Goal: Task Accomplishment & Management: Manage account settings

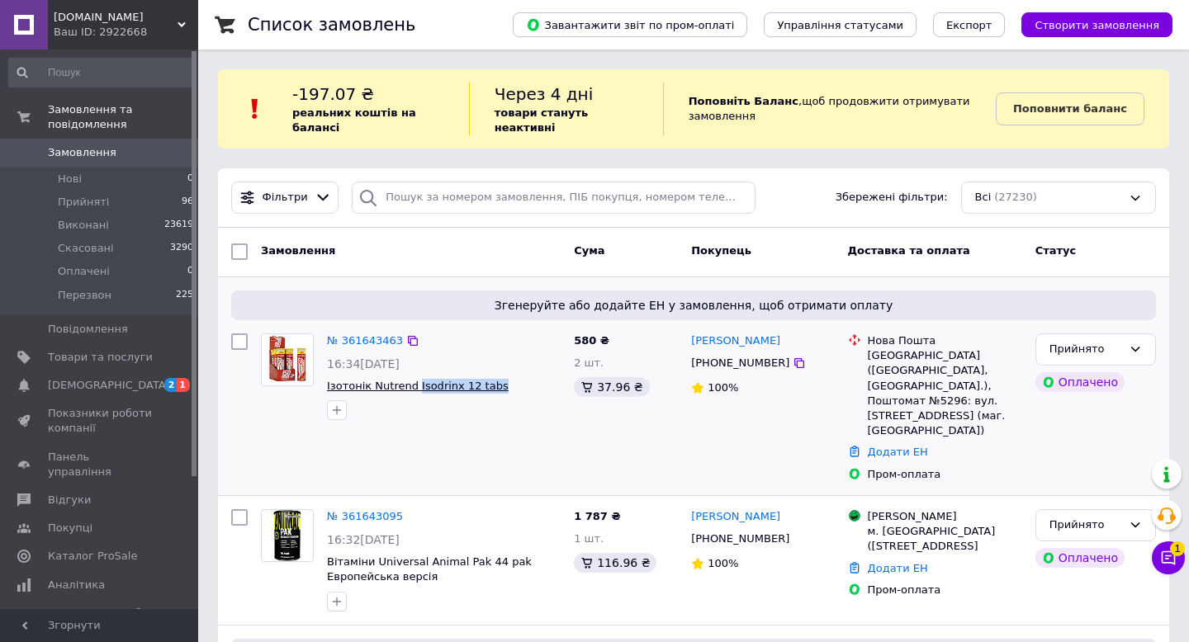
drag, startPoint x: 502, startPoint y: 386, endPoint x: 414, endPoint y: 388, distance: 88.4
click at [414, 388] on span "Ізотонік Nutrend Isodrinx 12 tabs" at bounding box center [444, 387] width 234 height 16
copy span "Isodrinx 12 tabs"
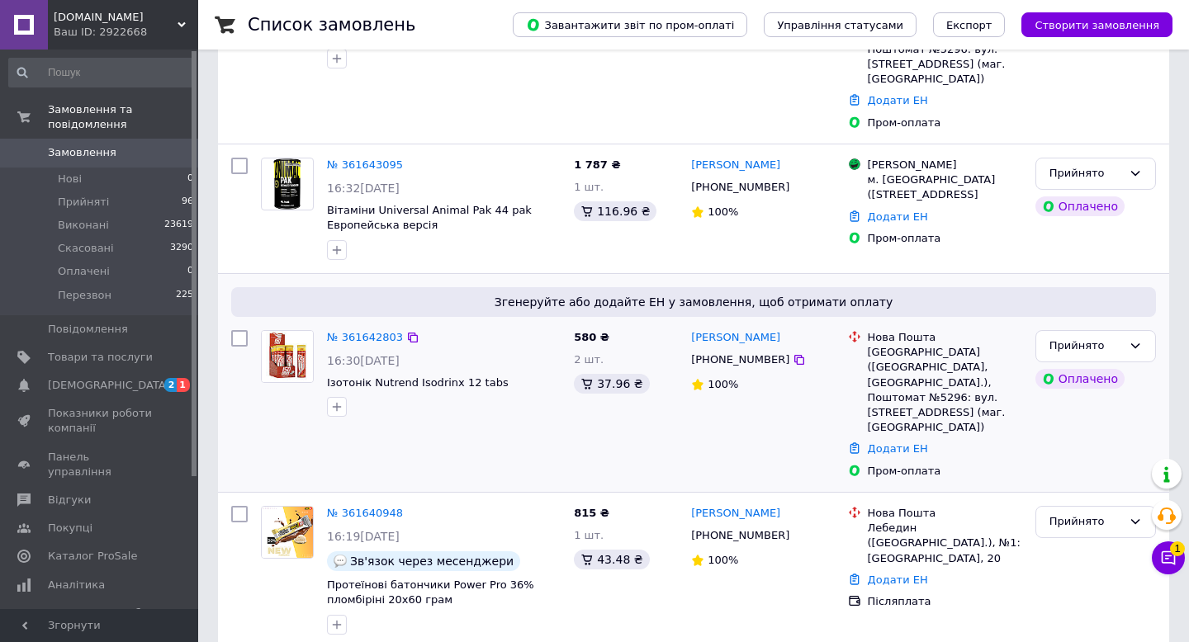
scroll to position [355, 0]
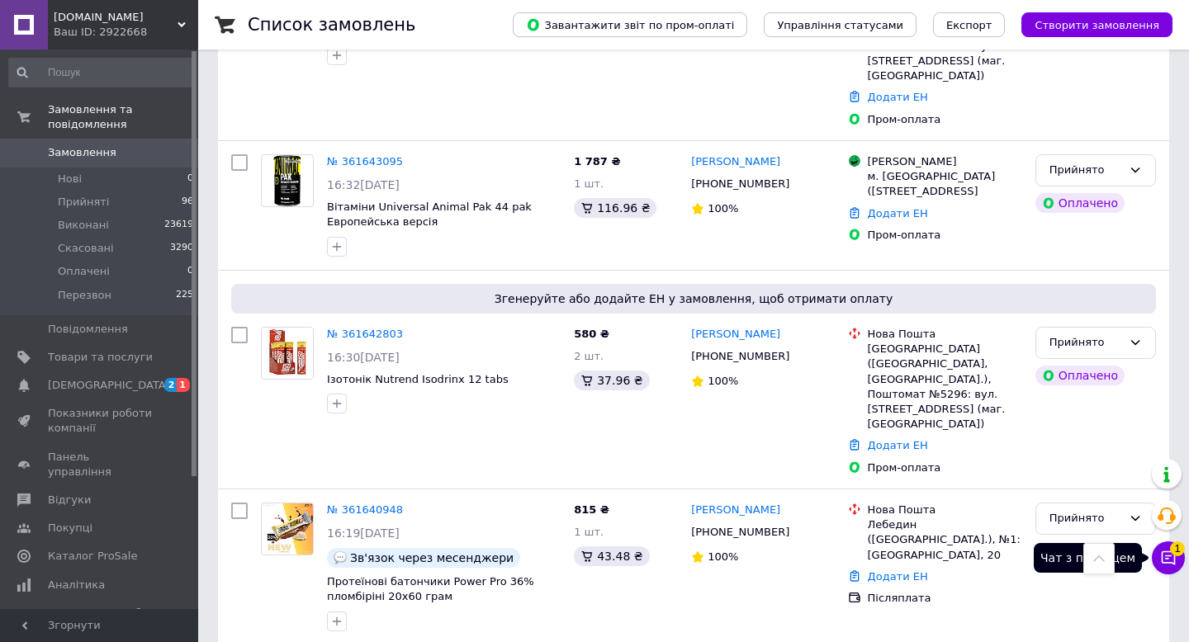
click at [1165, 557] on icon at bounding box center [1168, 558] width 17 height 17
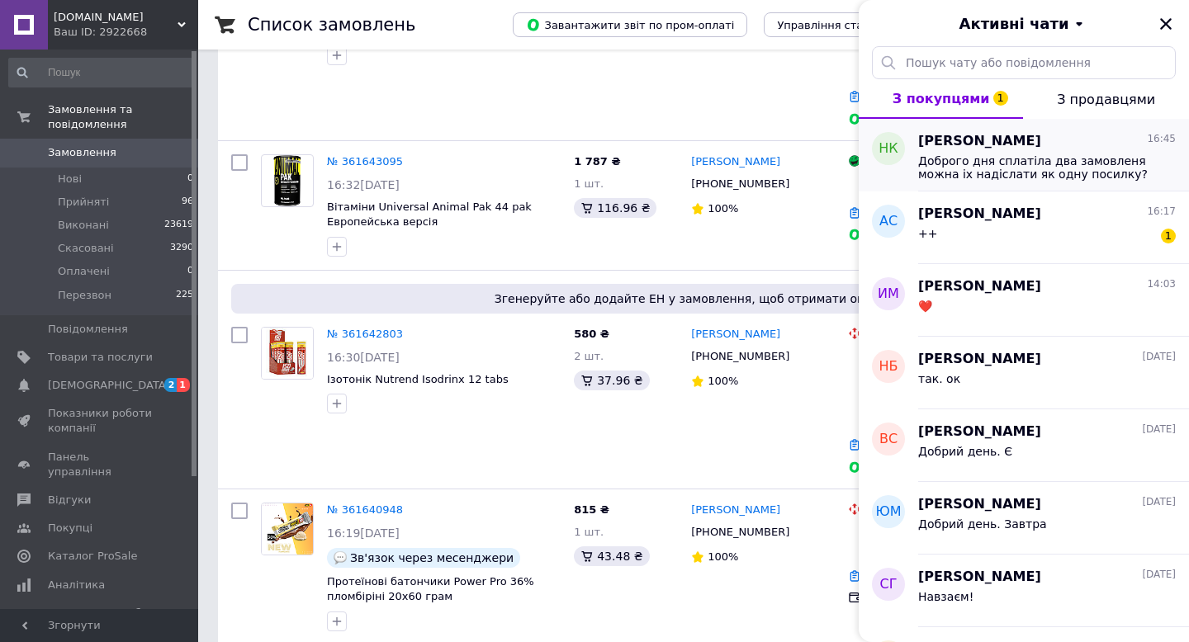
click at [1057, 174] on span "Доброго дня сплатіла два замовленя можна іх надіслати як одну посилку? Що до см…" at bounding box center [1035, 167] width 235 height 26
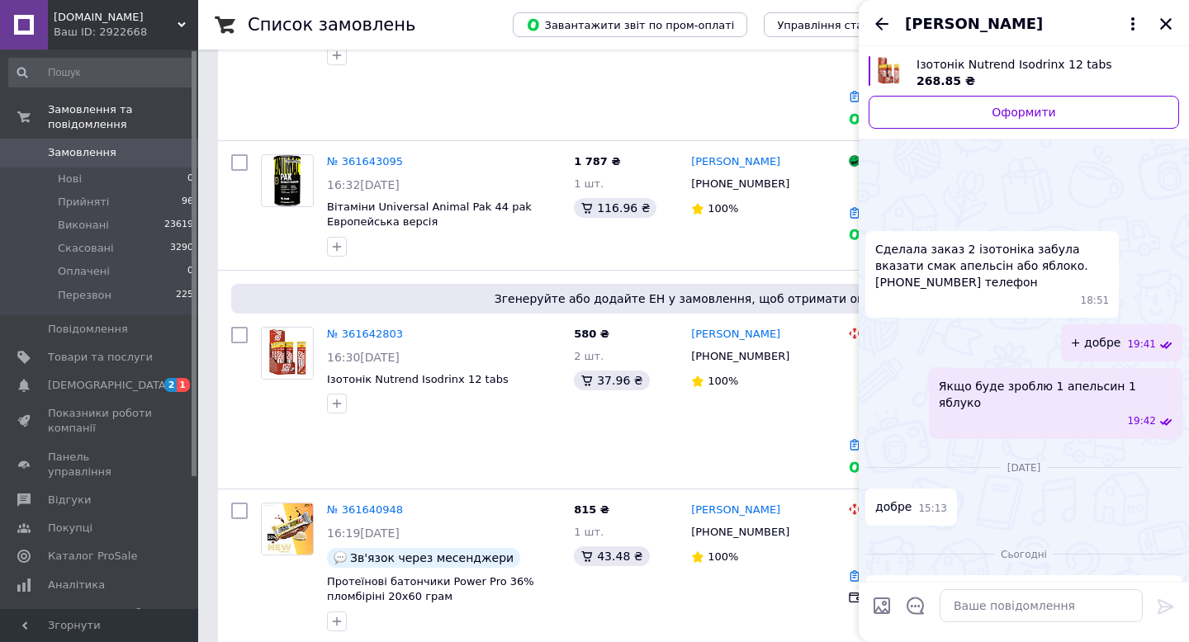
scroll to position [336, 0]
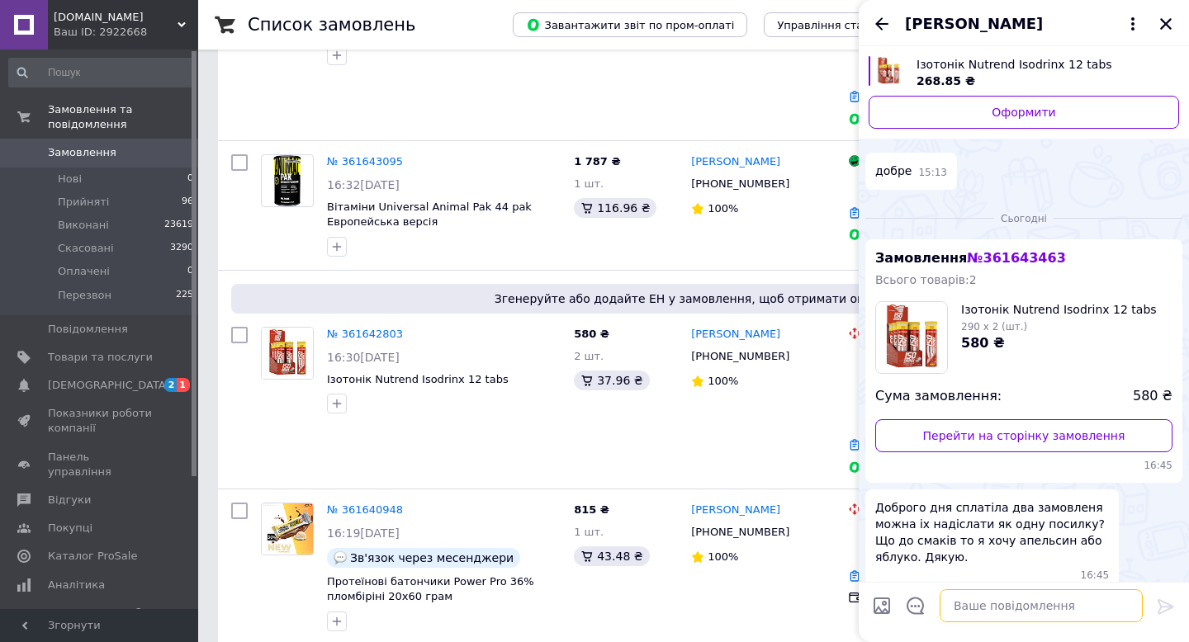
click at [1016, 604] on textarea at bounding box center [1041, 606] width 203 height 33
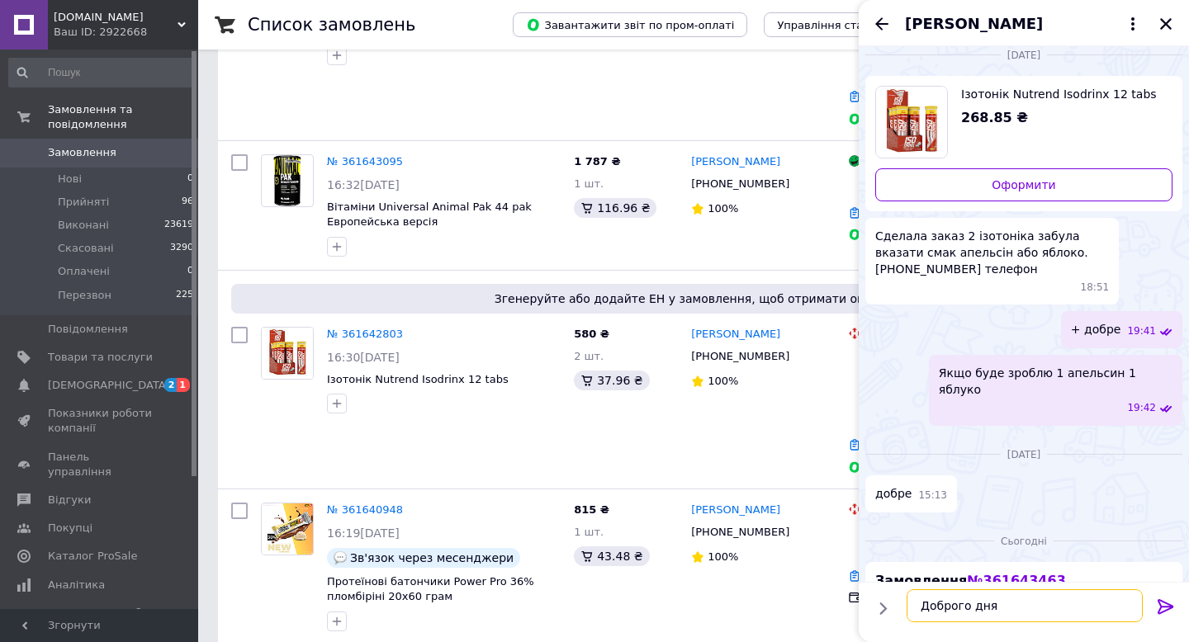
scroll to position [295, 0]
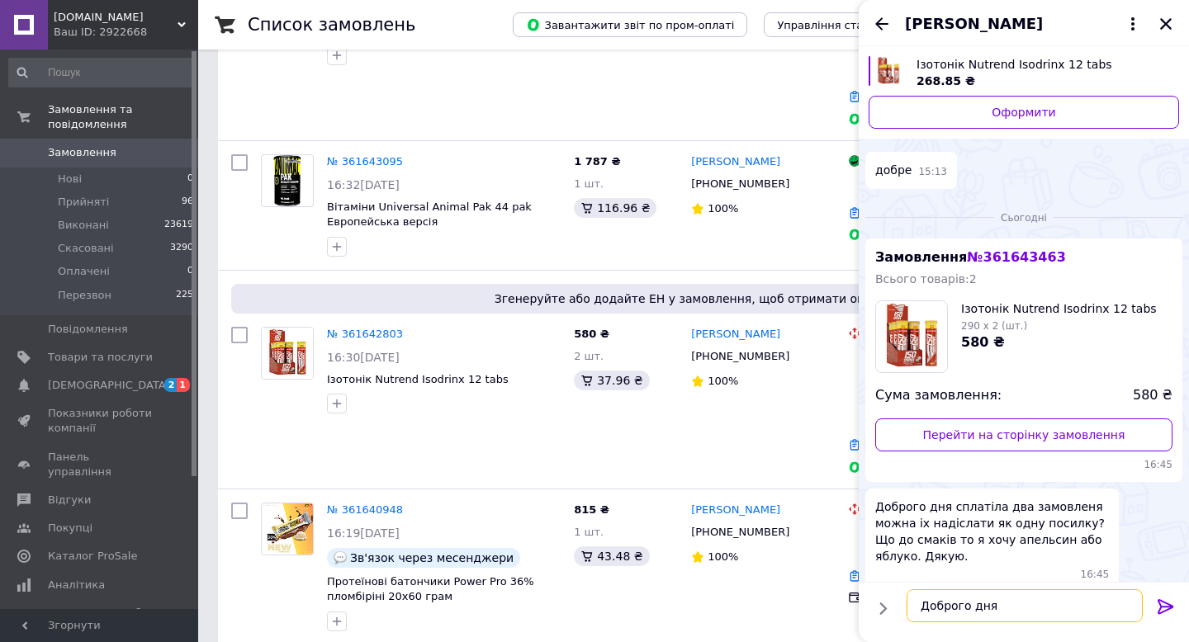
type textarea "Доброго дня"
click at [1173, 606] on icon at bounding box center [1166, 606] width 16 height 15
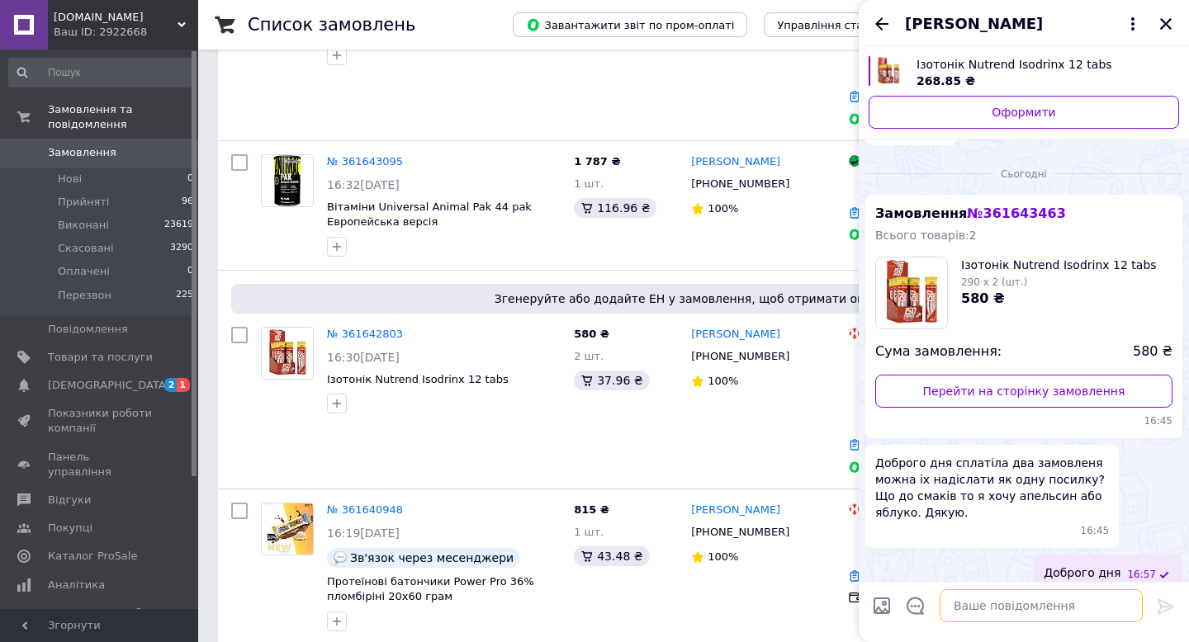
click at [983, 603] on textarea at bounding box center [1041, 606] width 203 height 33
click at [929, 610] on textarea "ємаки є зараз лимон та малина" at bounding box center [1025, 606] width 236 height 33
type textarea "смаки є зараз лимон та [PERSON_NAME]"
click at [1170, 604] on icon at bounding box center [1166, 607] width 20 height 20
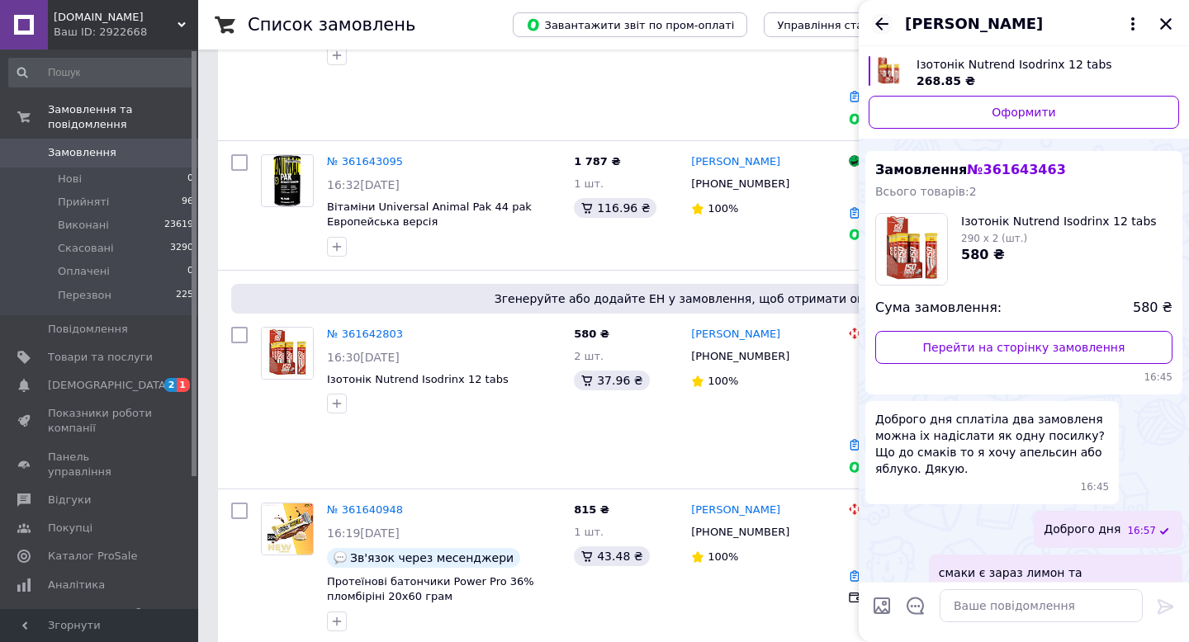
click at [887, 26] on icon "Назад" at bounding box center [882, 24] width 20 height 20
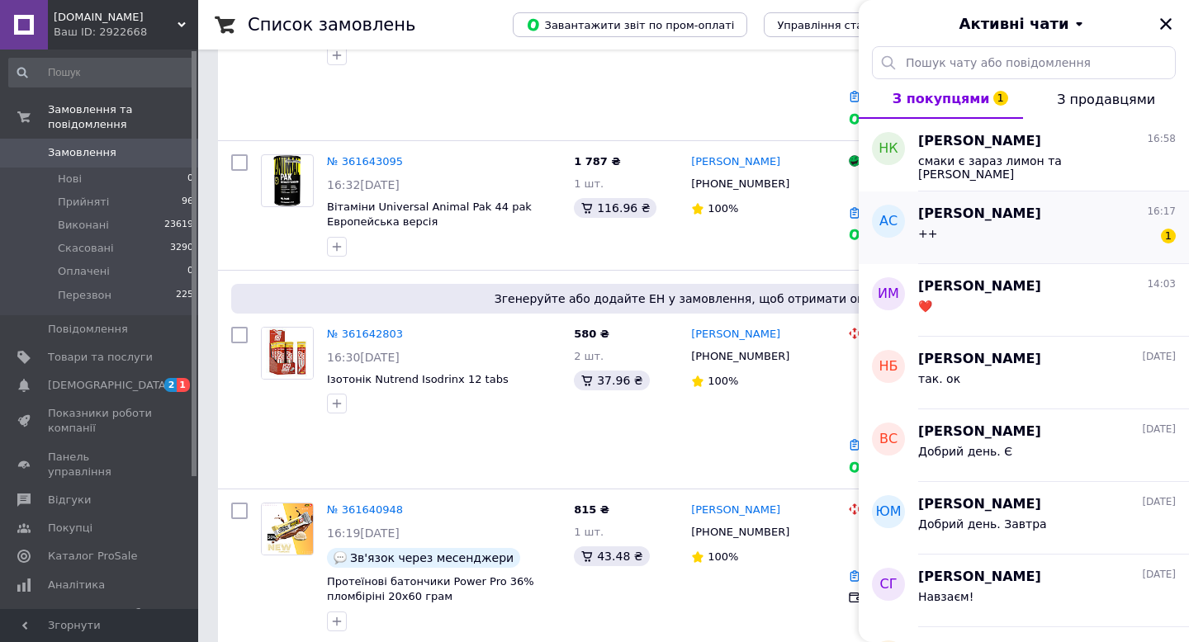
click at [1042, 244] on div "++ 1" at bounding box center [1047, 237] width 258 height 26
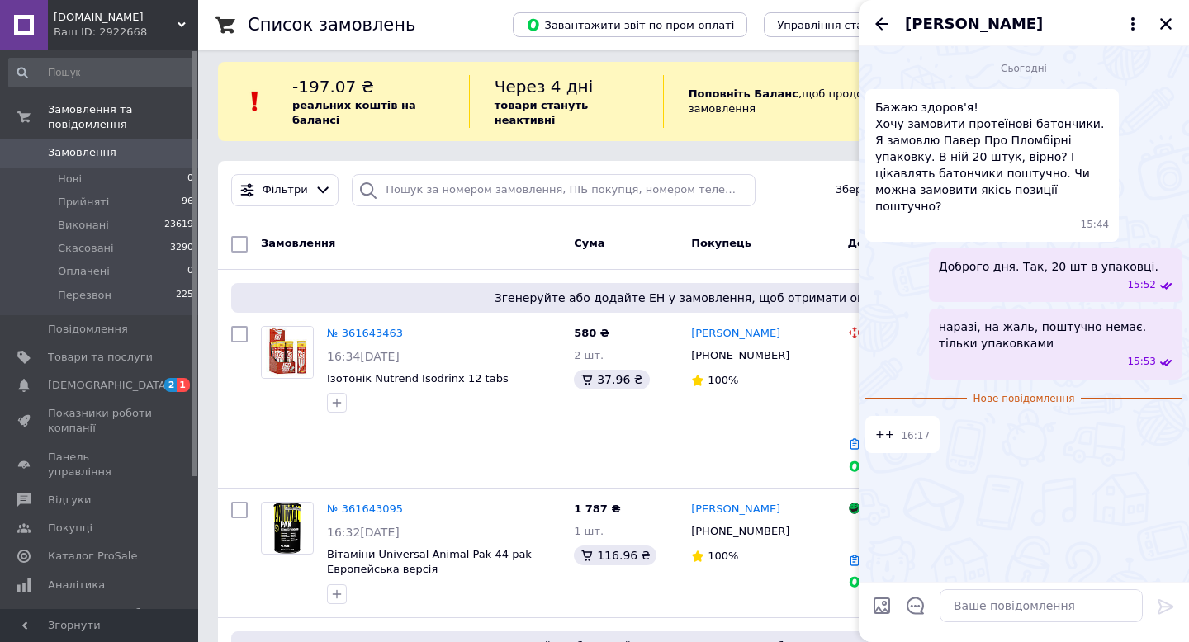
scroll to position [0, 0]
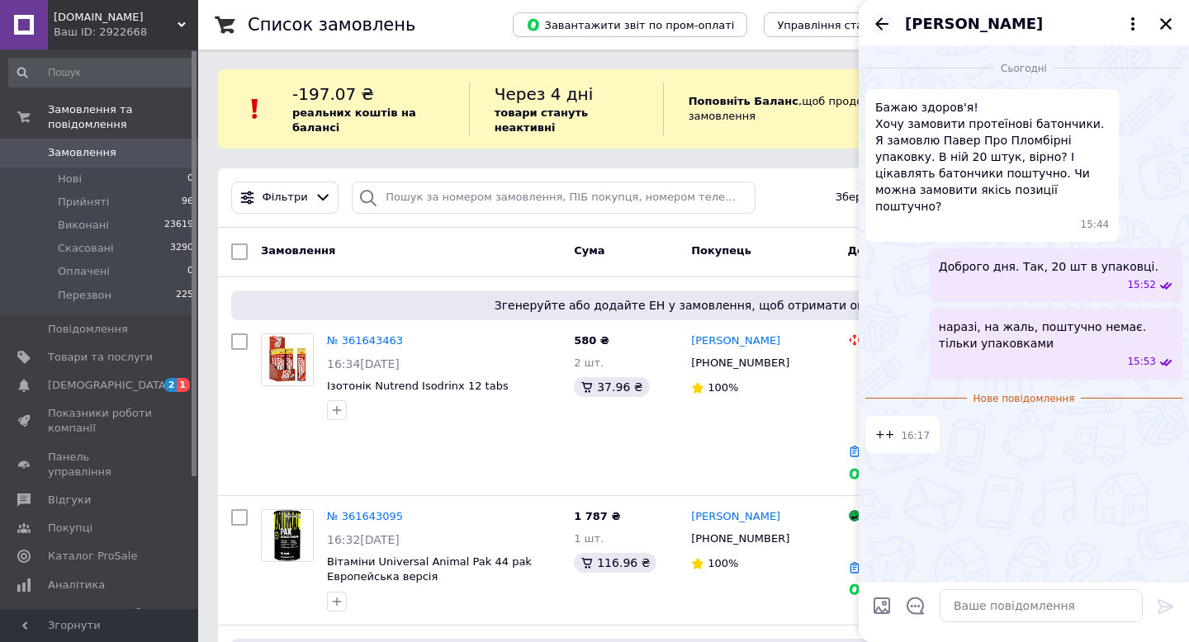
click at [880, 20] on icon "Назад" at bounding box center [881, 23] width 13 height 12
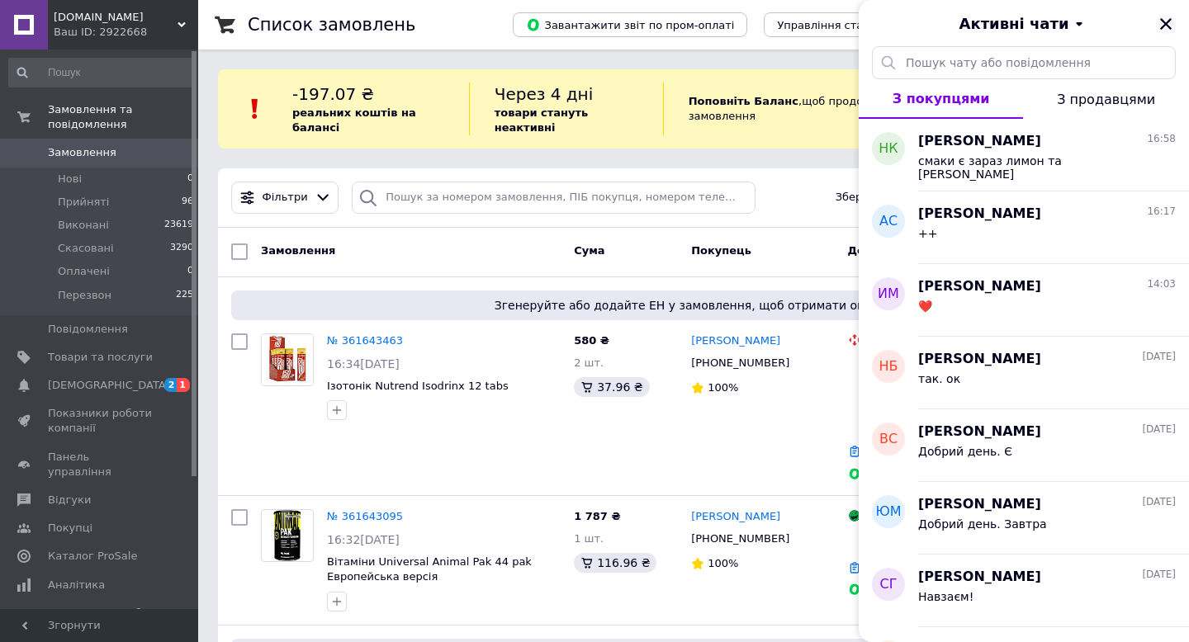
click at [1169, 21] on icon "Закрити" at bounding box center [1166, 24] width 15 height 15
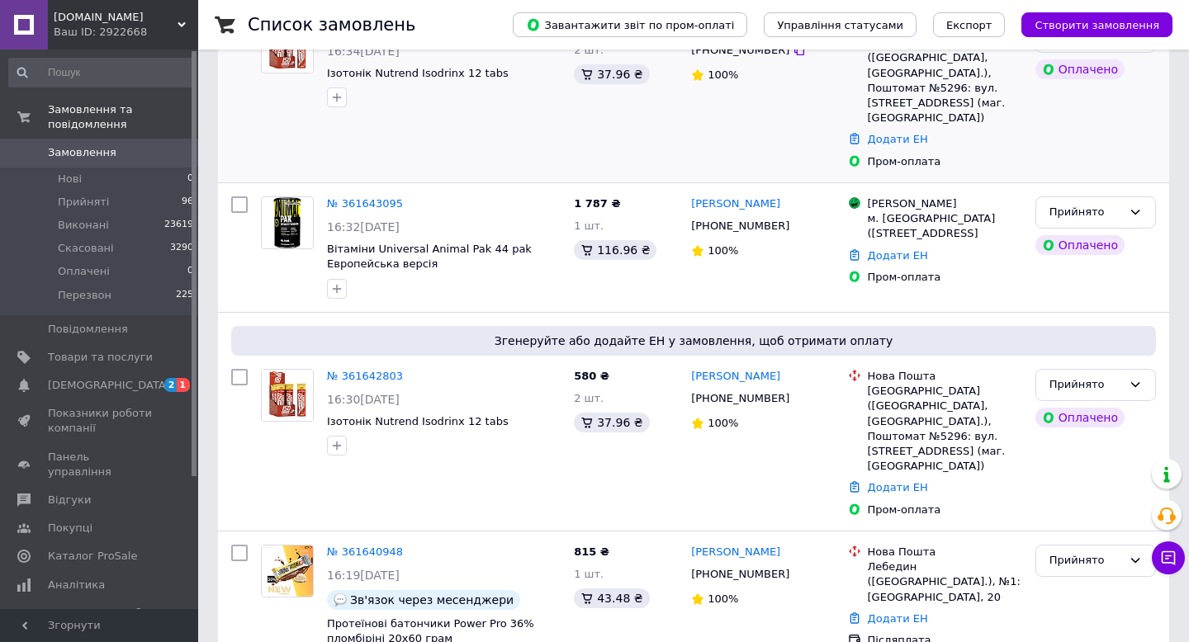
scroll to position [420, 0]
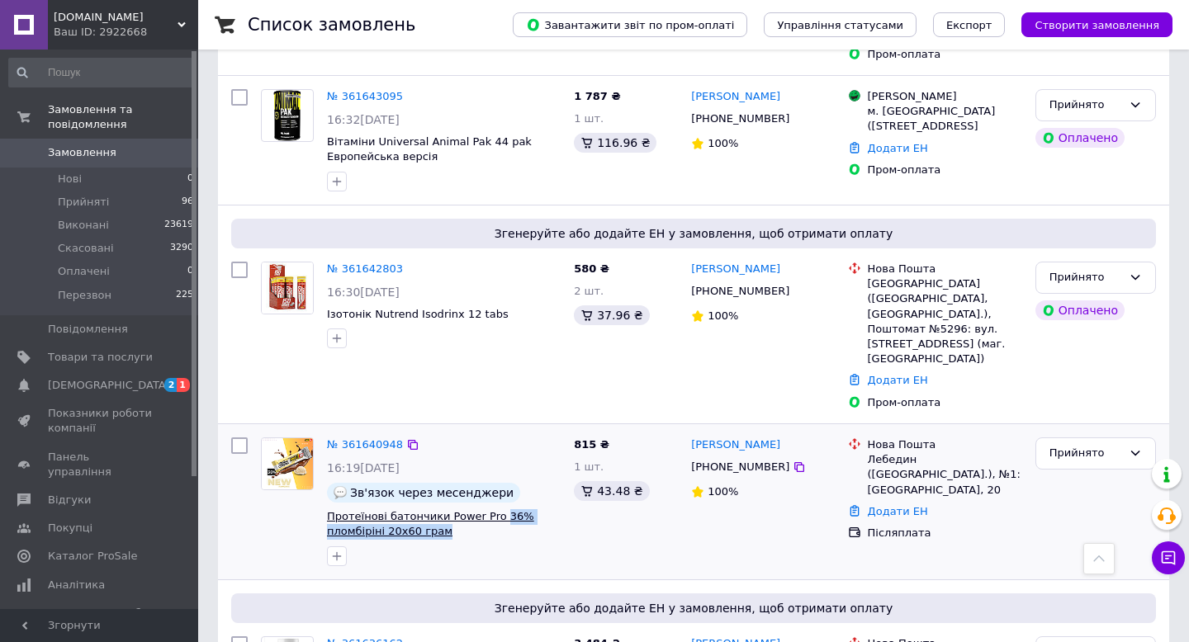
click at [499, 509] on span "Протеїнові батончики Power Pro 36% пломбіріні 20х60 грам" at bounding box center [444, 524] width 234 height 31
copy span "36% пломбіріні 20х60 грам"
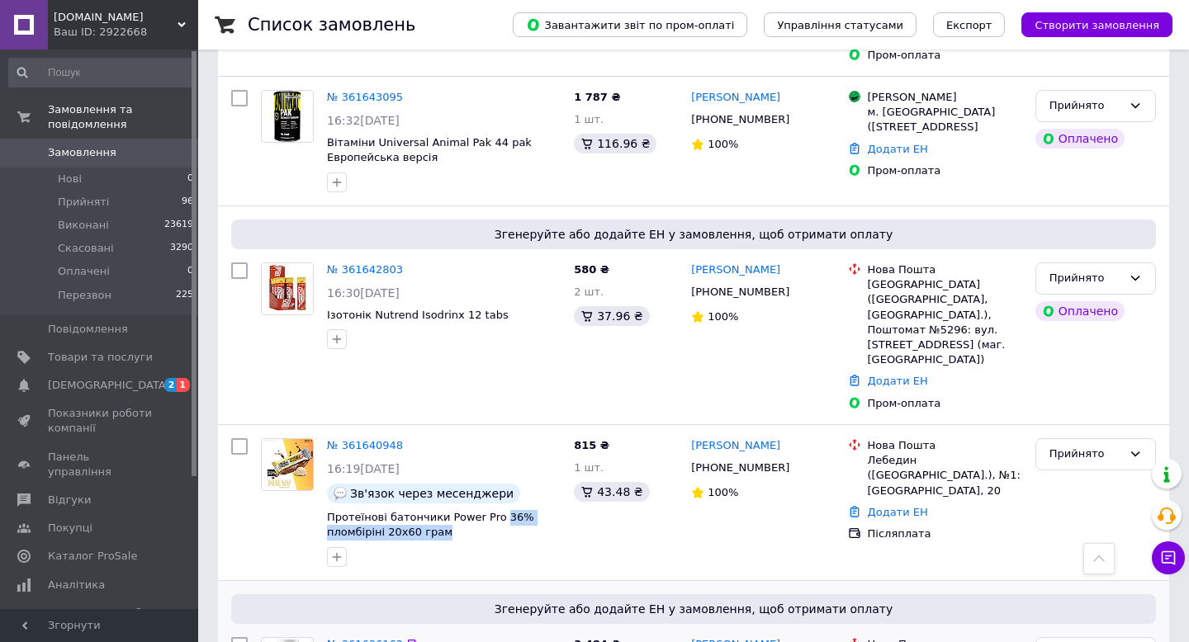
scroll to position [427, 0]
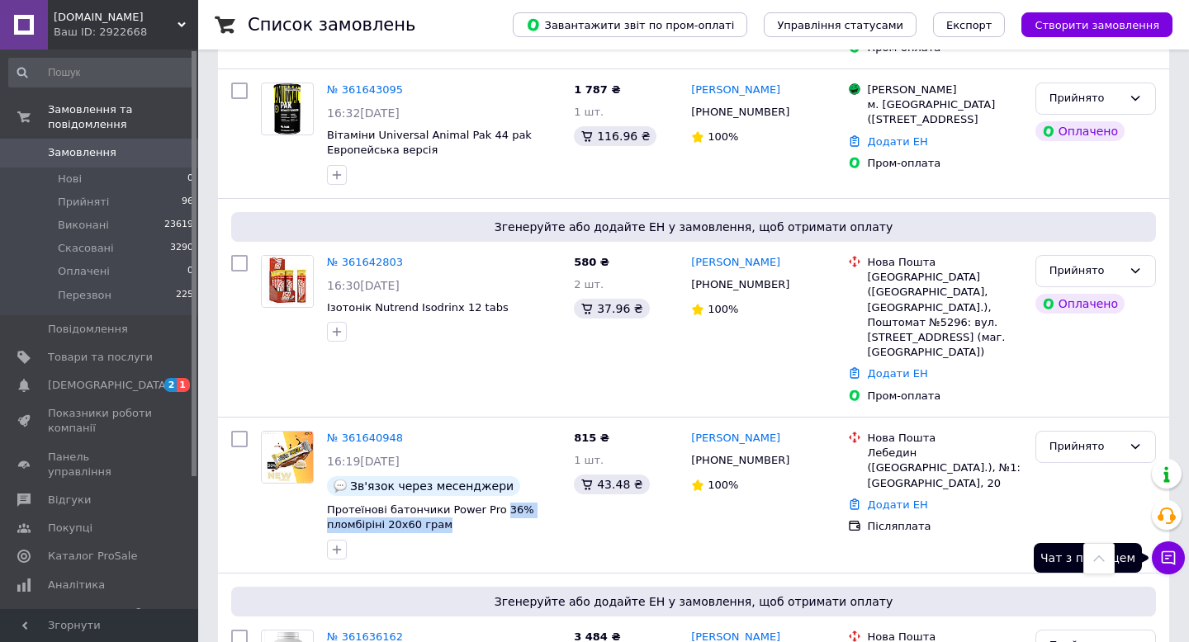
click at [1168, 554] on icon at bounding box center [1168, 558] width 17 height 17
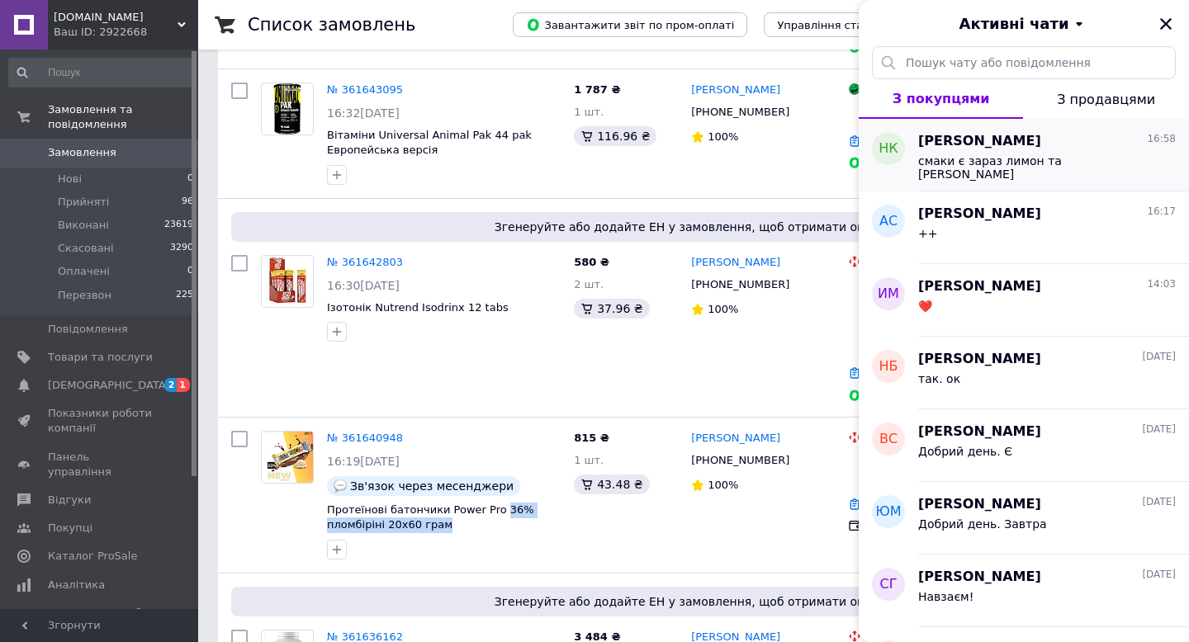
click at [1011, 149] on span "[PERSON_NAME]" at bounding box center [979, 141] width 123 height 19
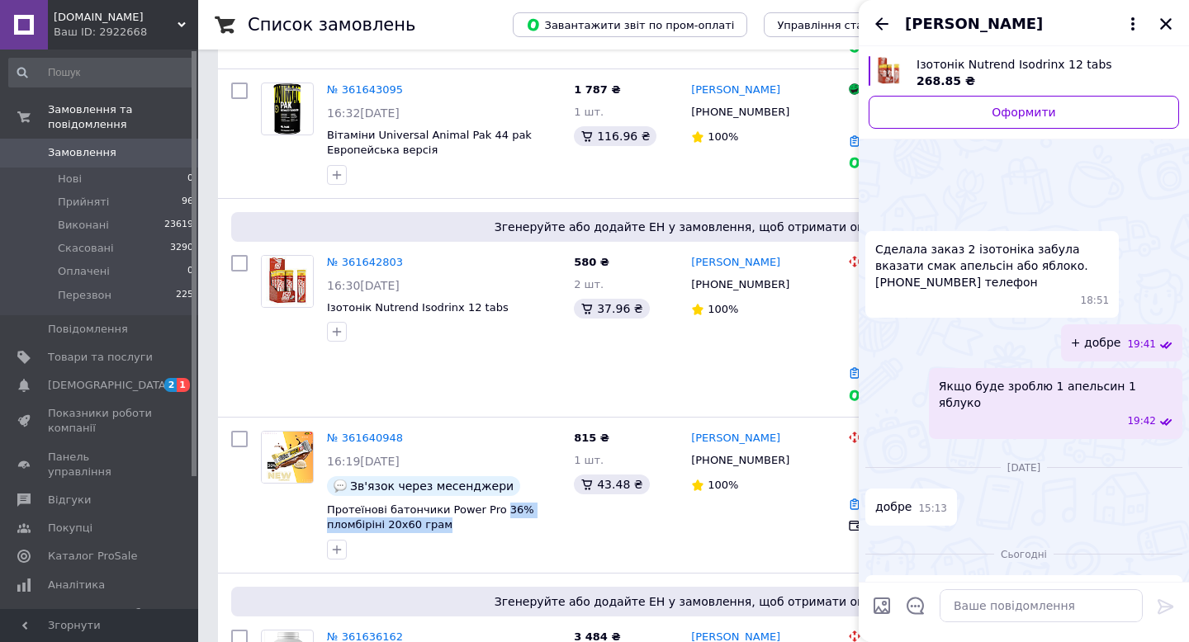
scroll to position [424, 0]
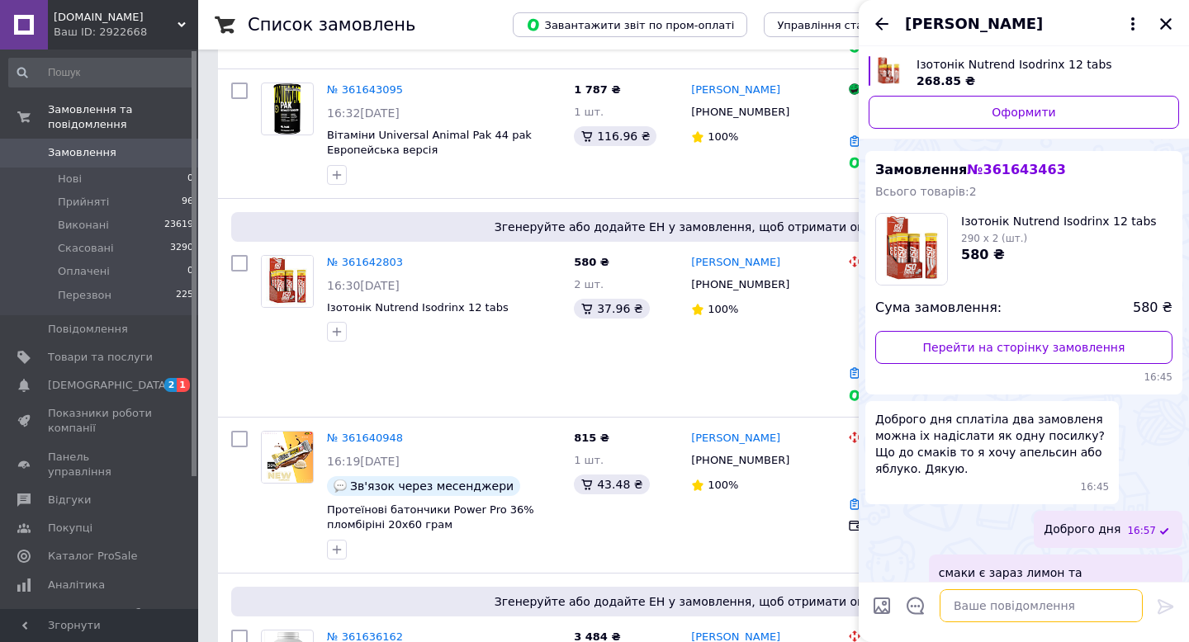
click at [997, 610] on textarea at bounding box center [1041, 606] width 203 height 33
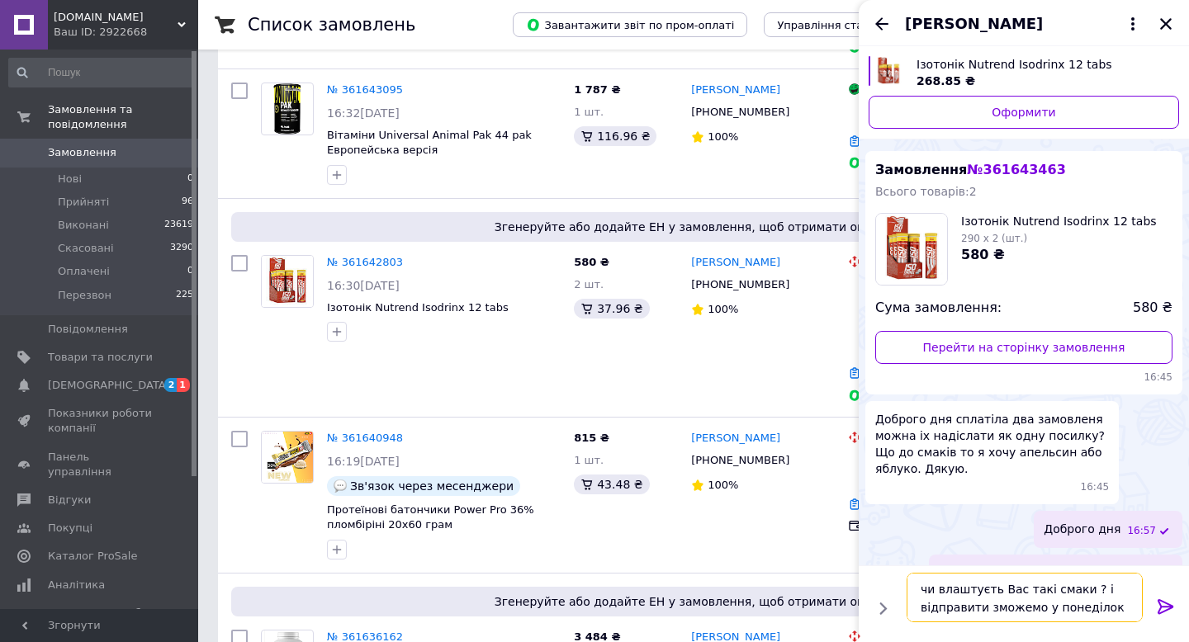
type textarea "чи влаштуєть Вас такі смаки ? і відправити зможемо у понеділок"
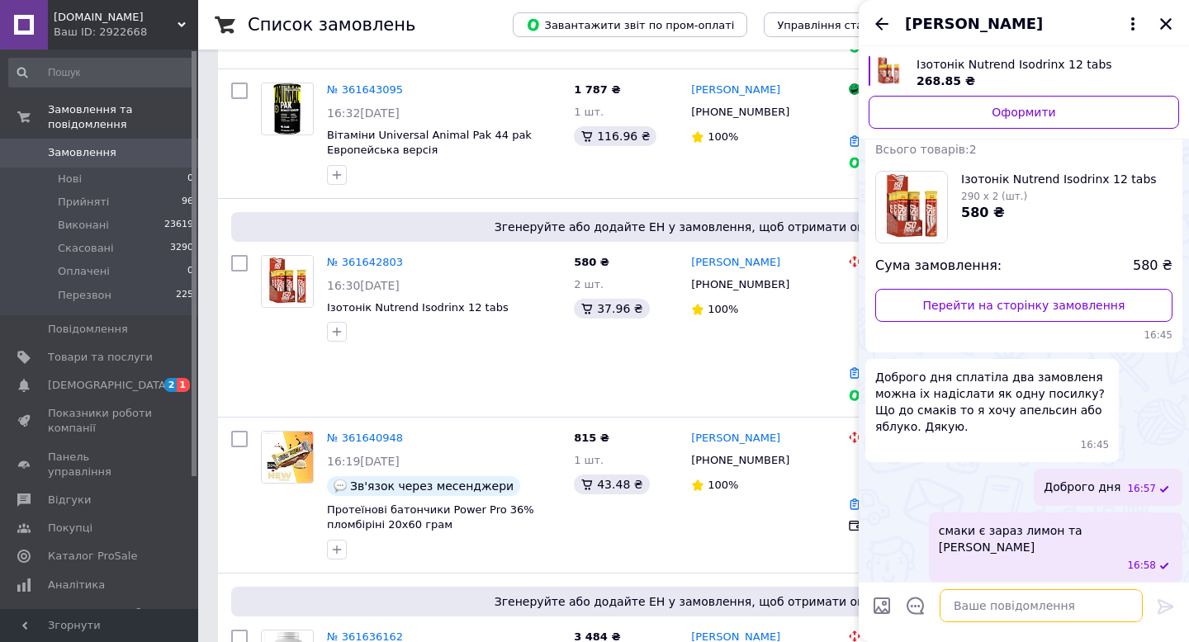
scroll to position [459, 0]
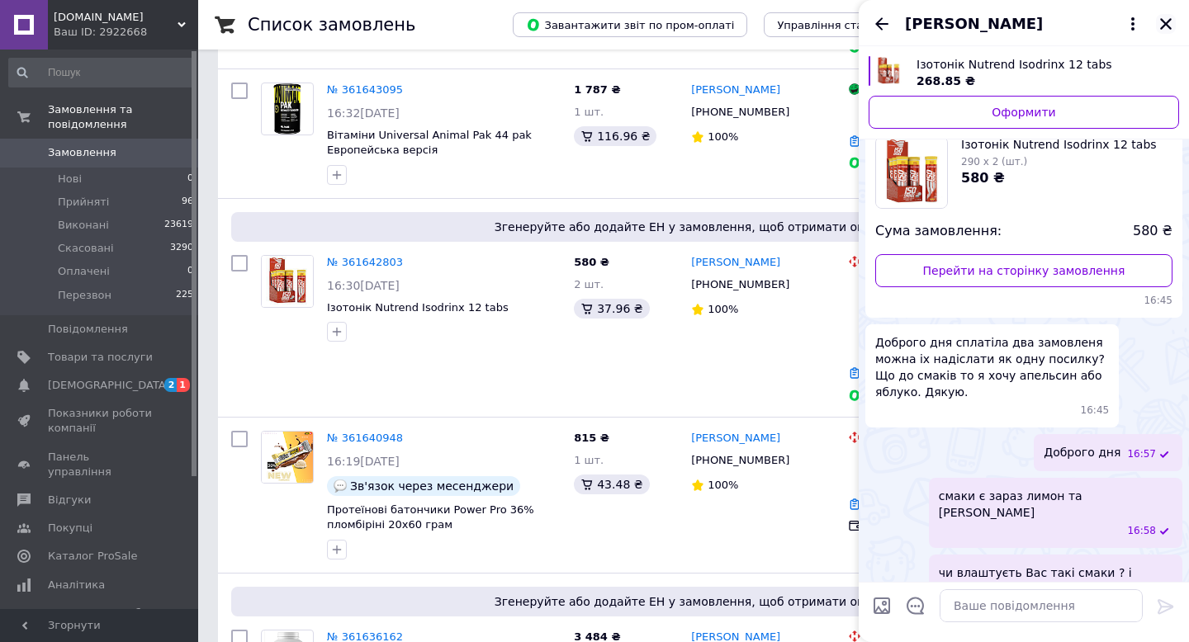
click at [1168, 20] on icon "Закрити" at bounding box center [1166, 24] width 15 height 15
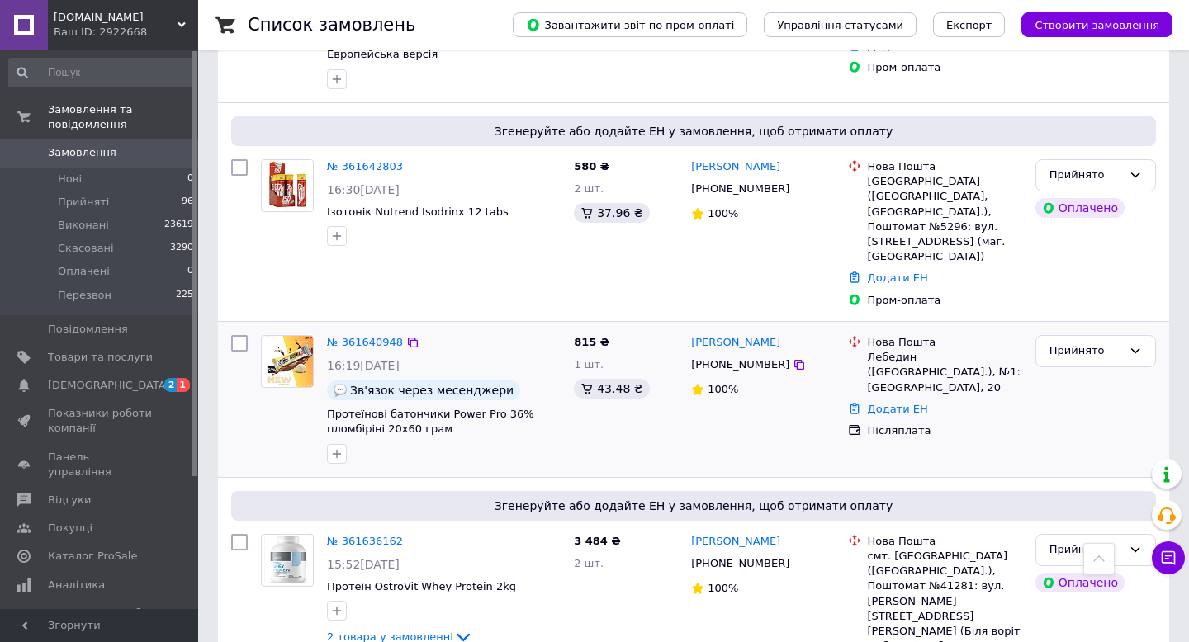
scroll to position [524, 0]
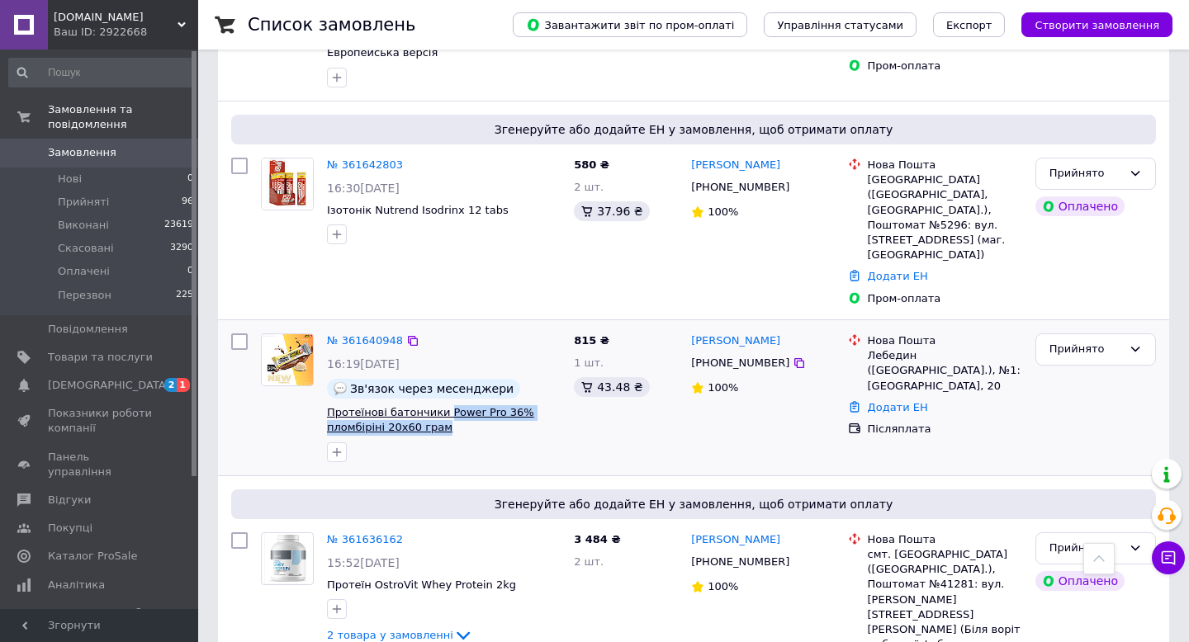
drag, startPoint x: 448, startPoint y: 373, endPoint x: 444, endPoint y: 353, distance: 21.1
click at [444, 405] on span "Протеїнові батончики Power Pro 36% пломбіріні 20х60 грам" at bounding box center [444, 420] width 234 height 31
copy span "Power Pro 36% пломбіріні 20х60 грам"
click at [495, 439] on div at bounding box center [444, 452] width 240 height 26
drag, startPoint x: 459, startPoint y: 381, endPoint x: 443, endPoint y: 353, distance: 32.2
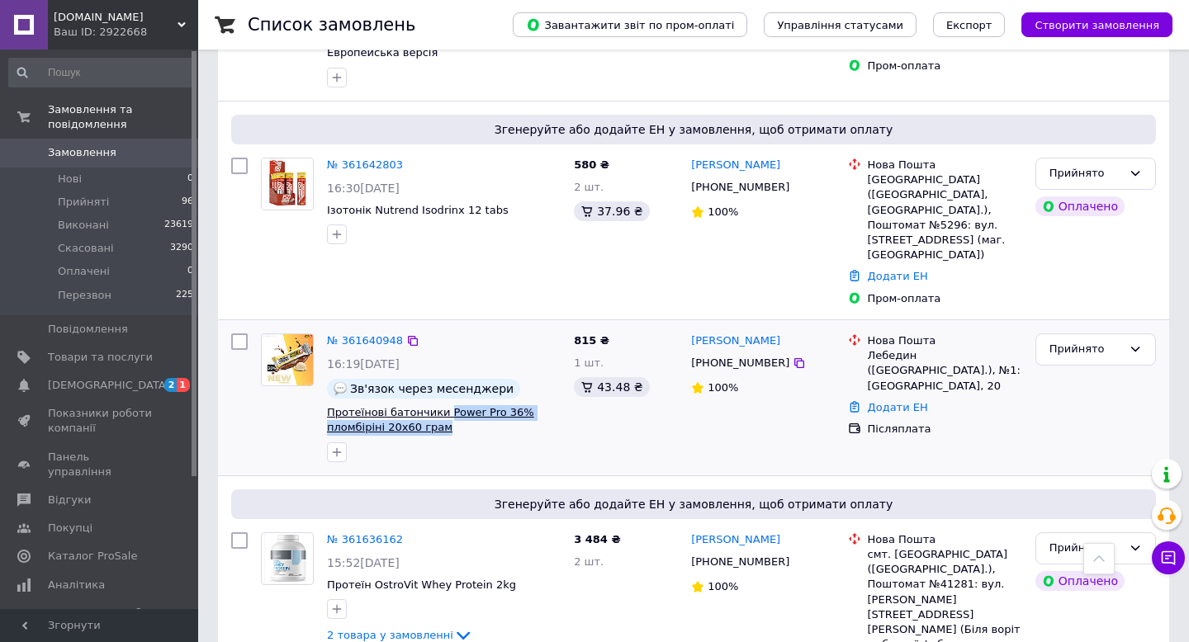
click at [443, 353] on div "№ 361640948 16:19, 12.09.2025 Зв'язок через месенджери Протеїнові батончики Pow…" at bounding box center [443, 398] width 247 height 142
copy div "Power Pro 36% пломбіріні 20х60 грам"
click at [375, 334] on link "№ 361640948" at bounding box center [365, 340] width 76 height 12
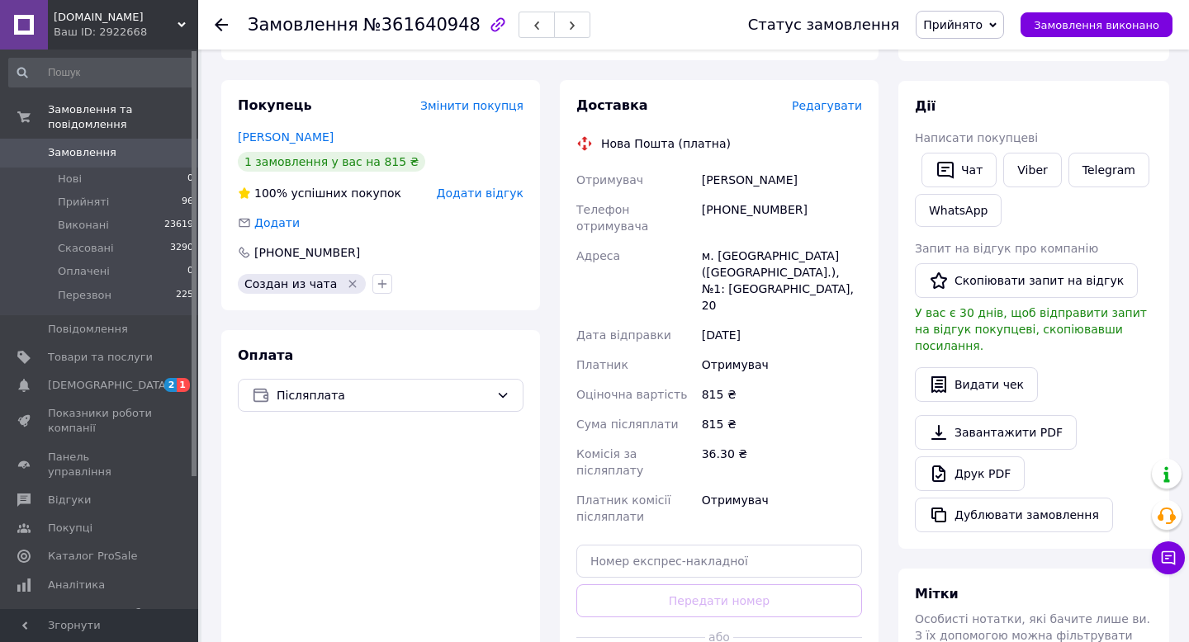
scroll to position [253, 0]
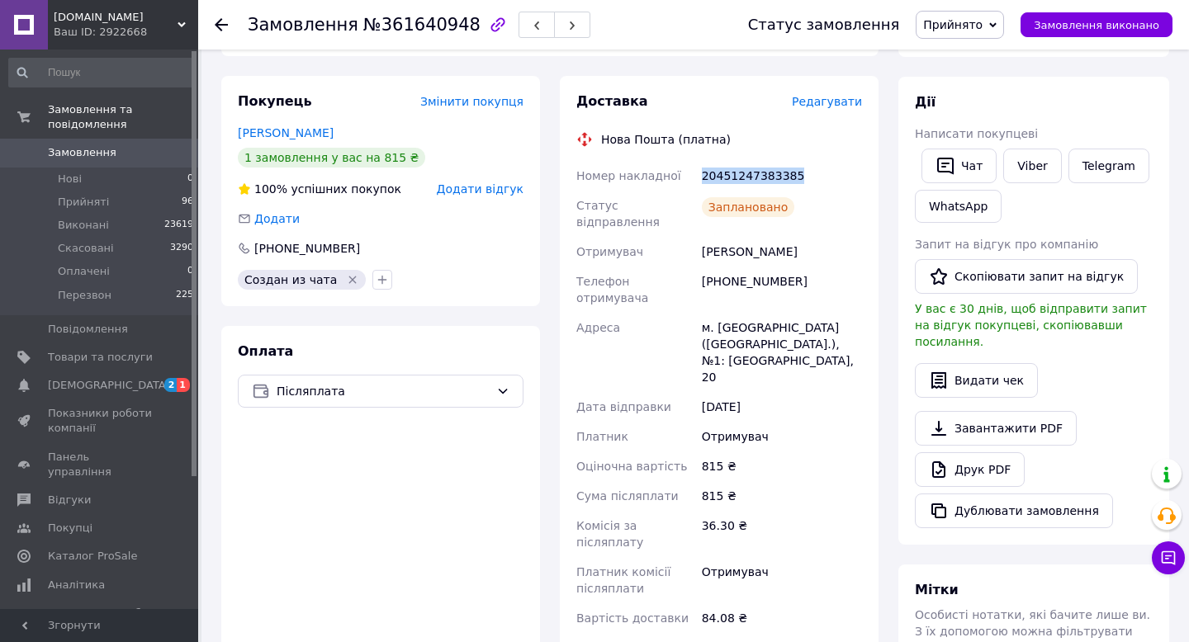
drag, startPoint x: 808, startPoint y: 175, endPoint x: 696, endPoint y: 179, distance: 112.4
click at [696, 179] on div "Номер накладної 20451247383385 Статус відправлення Заплановано Отримувач Семенк…" at bounding box center [719, 397] width 292 height 472
copy div "Номер накладної 20451247383385"
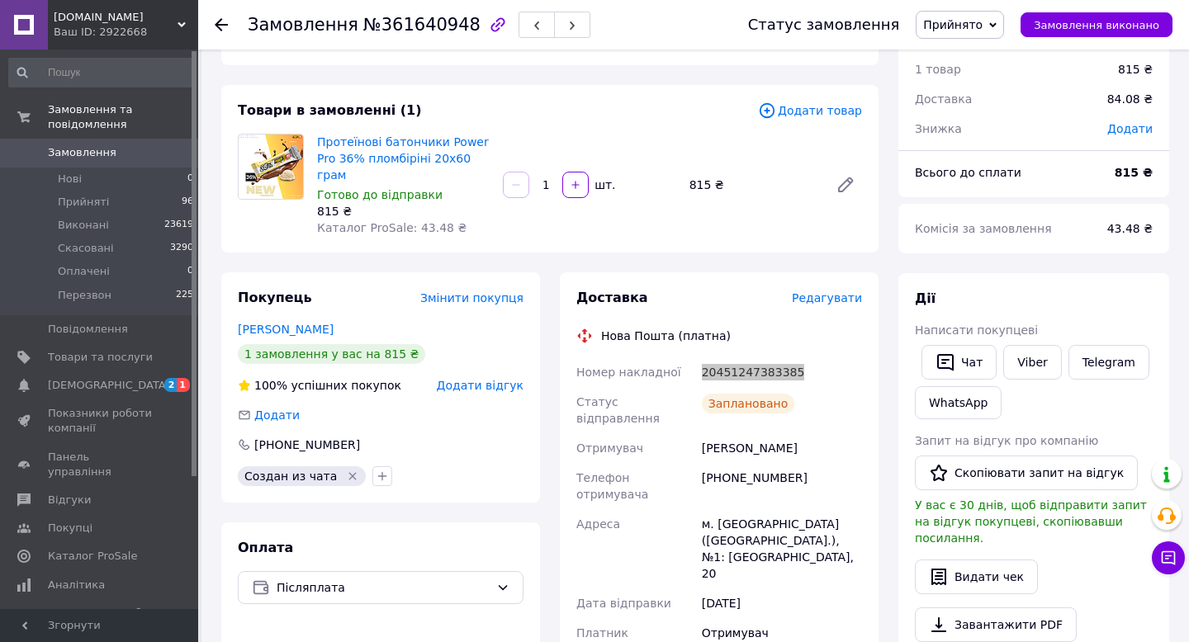
scroll to position [0, 0]
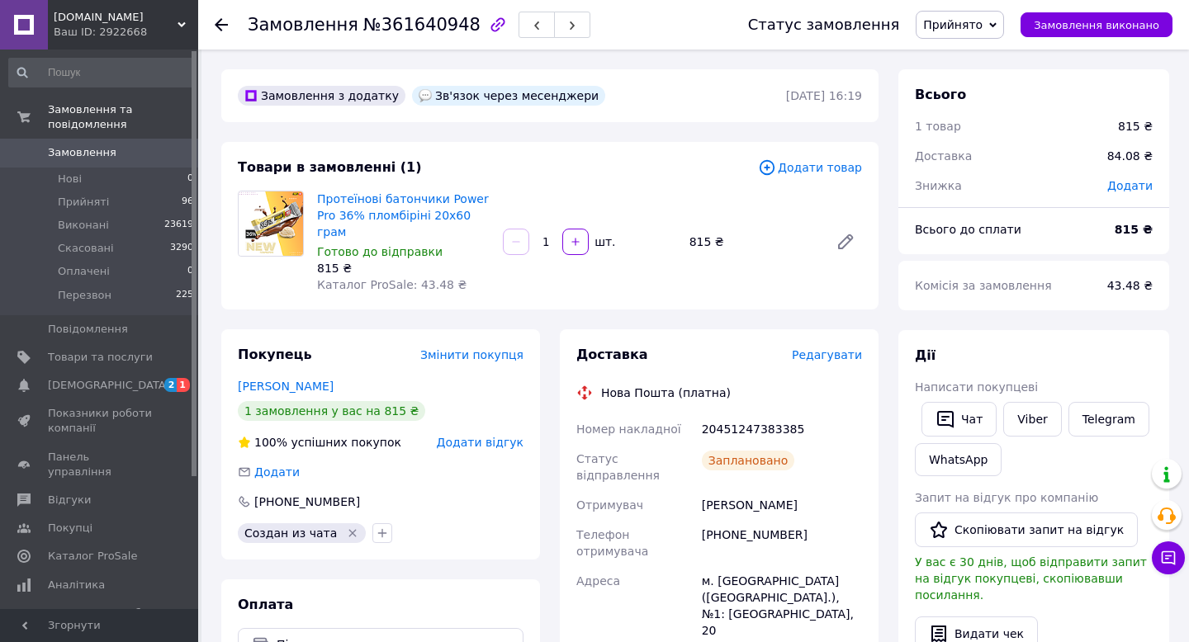
click at [221, 27] on icon at bounding box center [221, 24] width 13 height 13
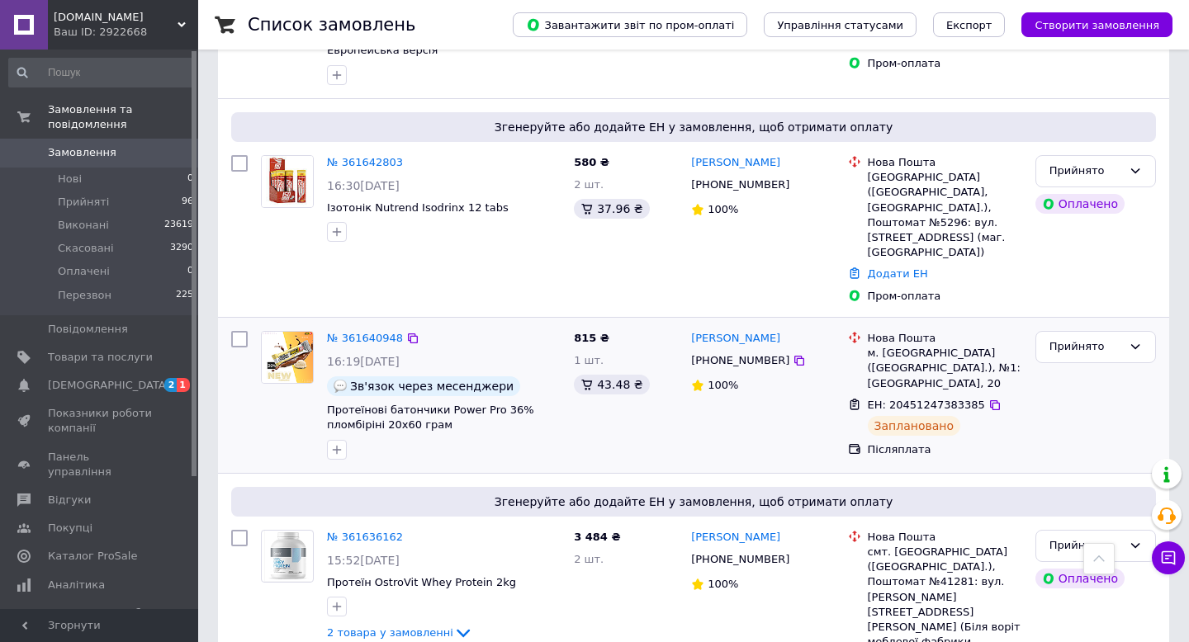
scroll to position [521, 0]
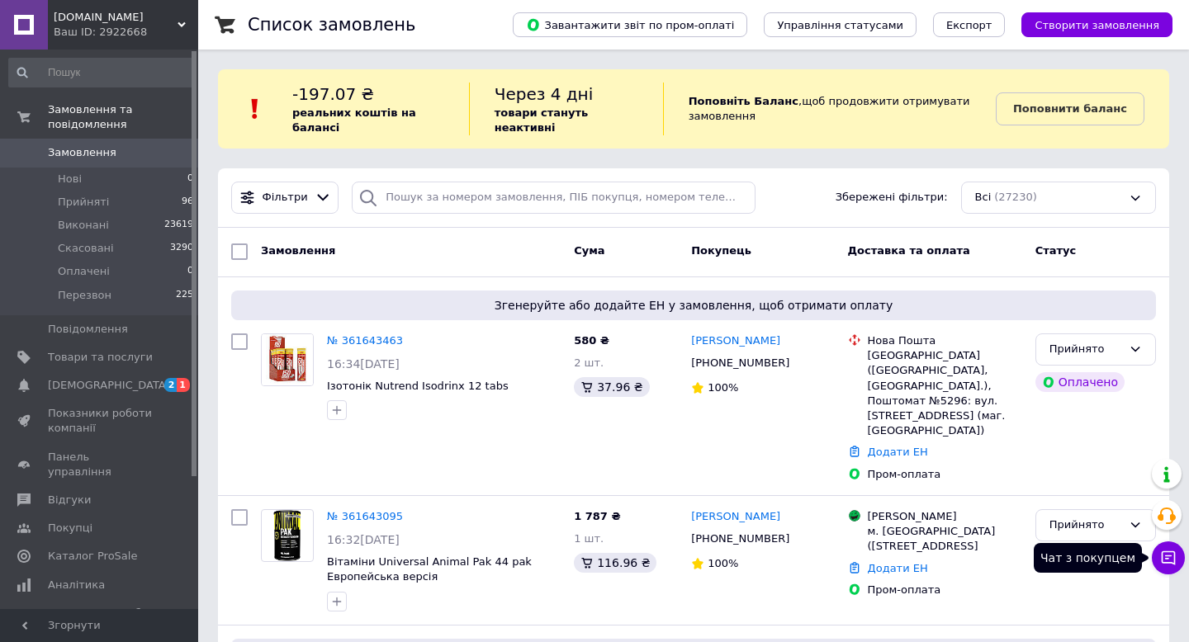
click at [1172, 559] on icon at bounding box center [1168, 558] width 17 height 17
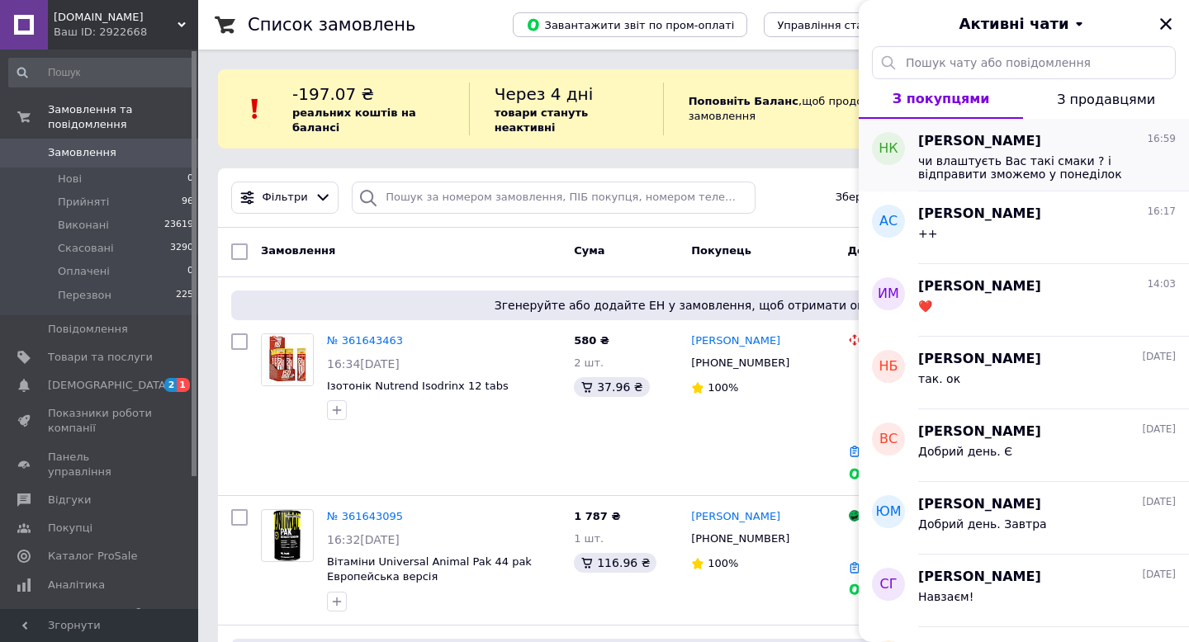
click at [1075, 161] on span "чи влаштуєть Вас такі смаки ? і відправити зможемо у понеділок" at bounding box center [1035, 167] width 235 height 26
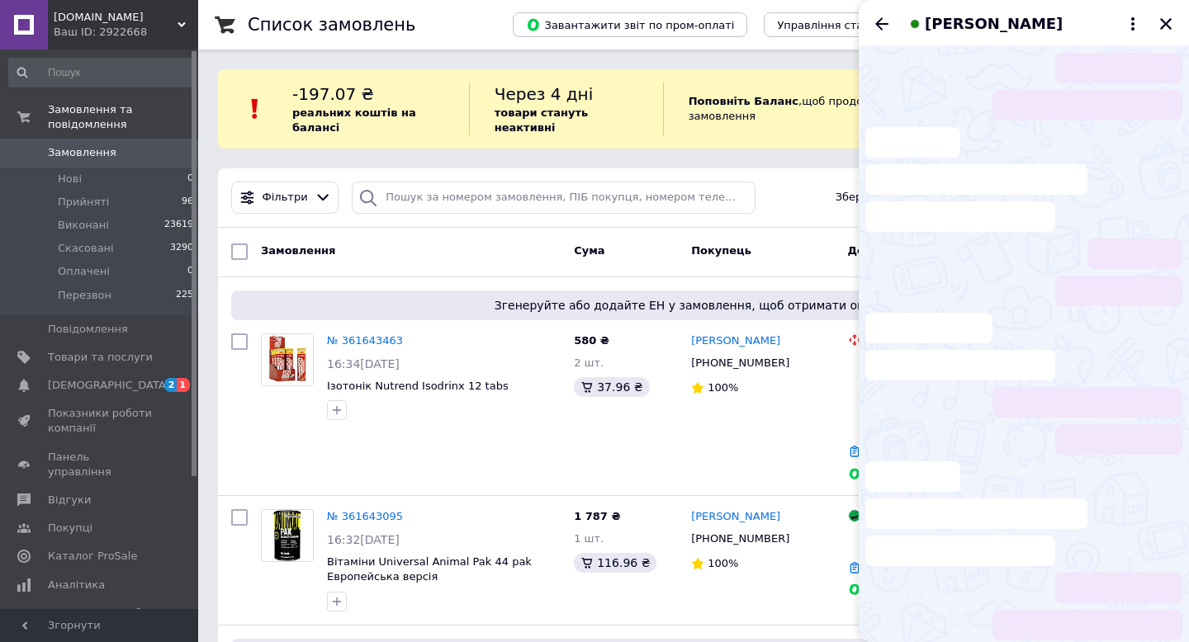
scroll to position [501, 0]
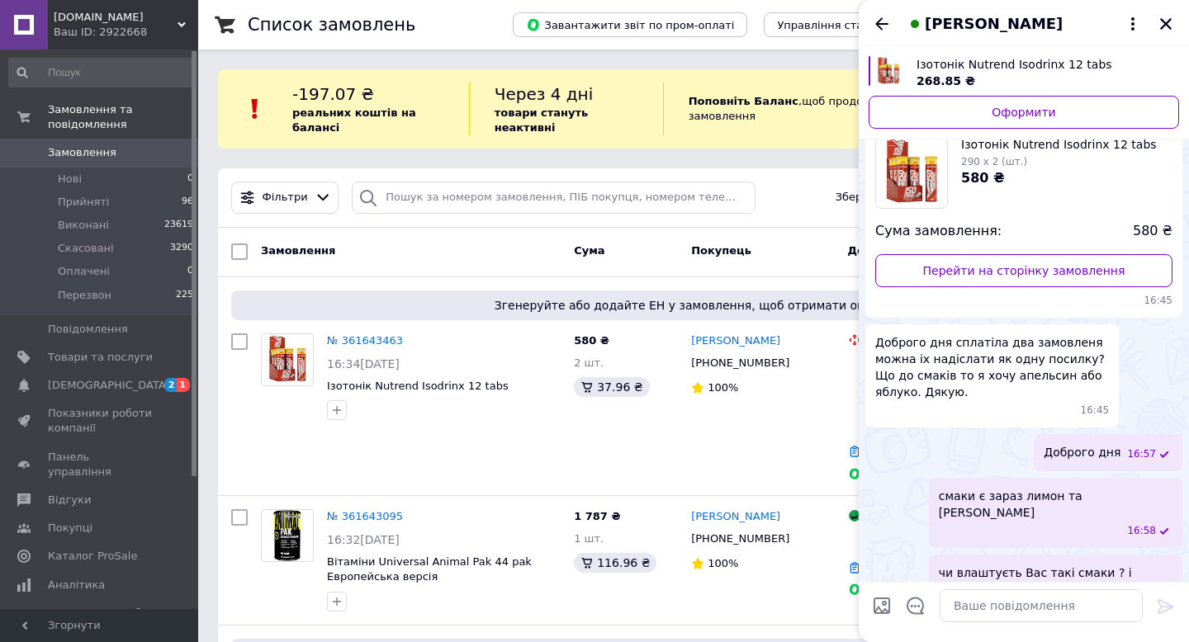
click at [1124, 565] on span "чи влаштуєть Вас такі смаки ? і відправити зможемо у понеділок" at bounding box center [1056, 581] width 234 height 33
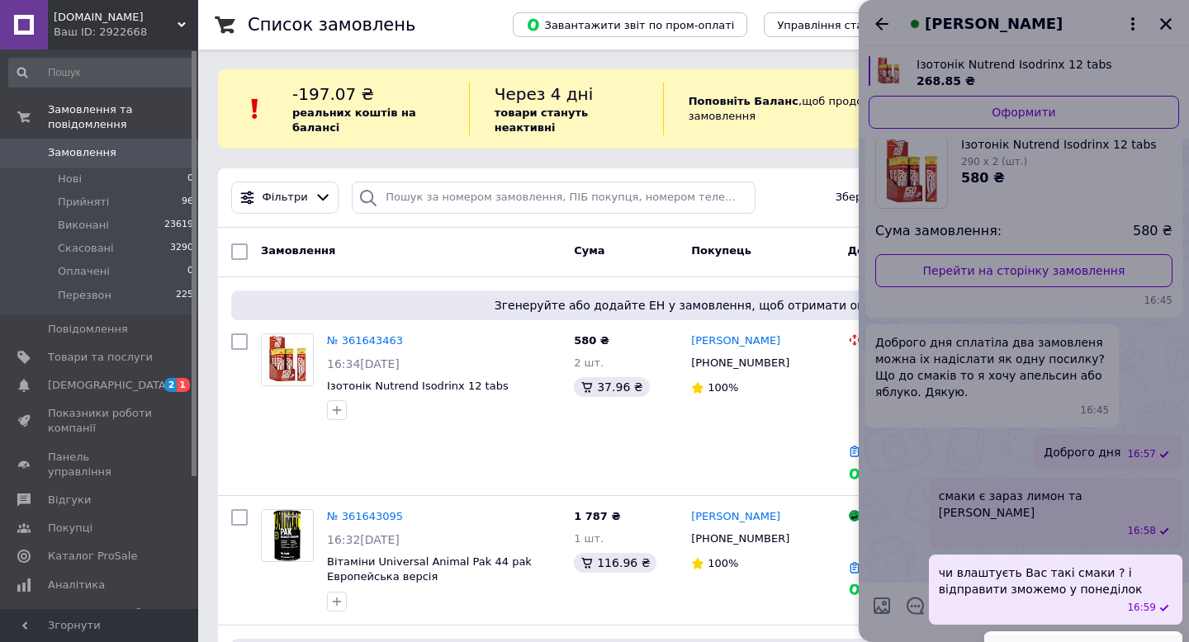
click at [1077, 635] on button "Редагувати" at bounding box center [1083, 651] width 198 height 33
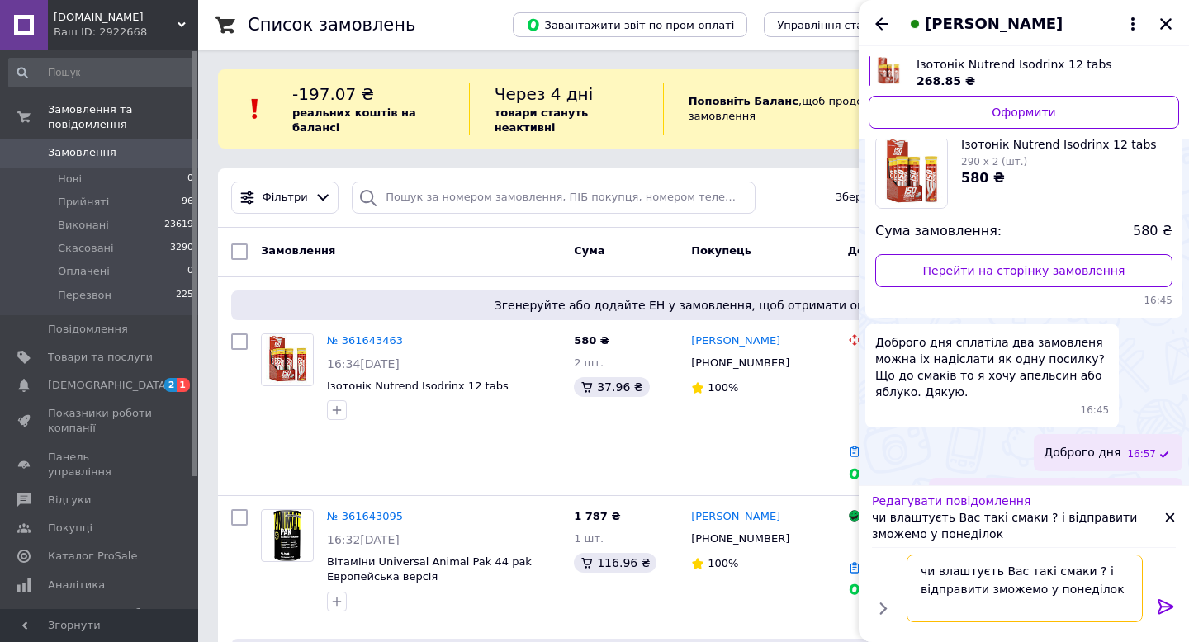
click at [983, 573] on textarea "чи влаштуєть Вас такі смаки ? і відправити зможемо у понеділок" at bounding box center [1025, 589] width 236 height 68
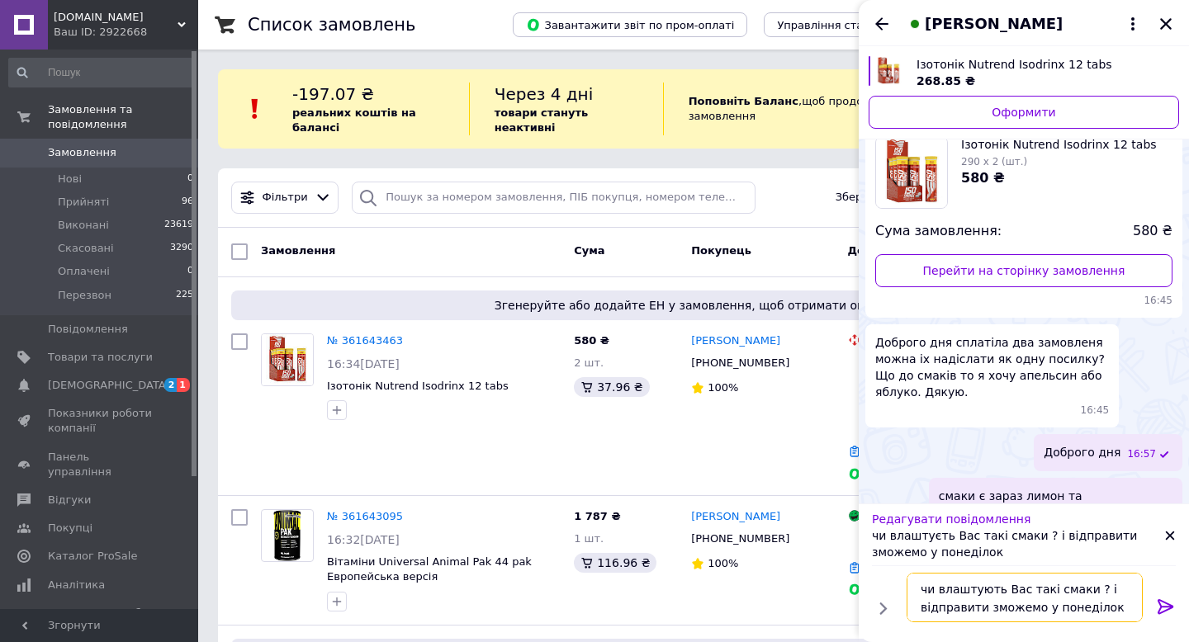
type textarea "чи влаштують Вас такі смаки ? і відправити зможемо у понеділок"
click at [1166, 606] on icon at bounding box center [1166, 607] width 20 height 20
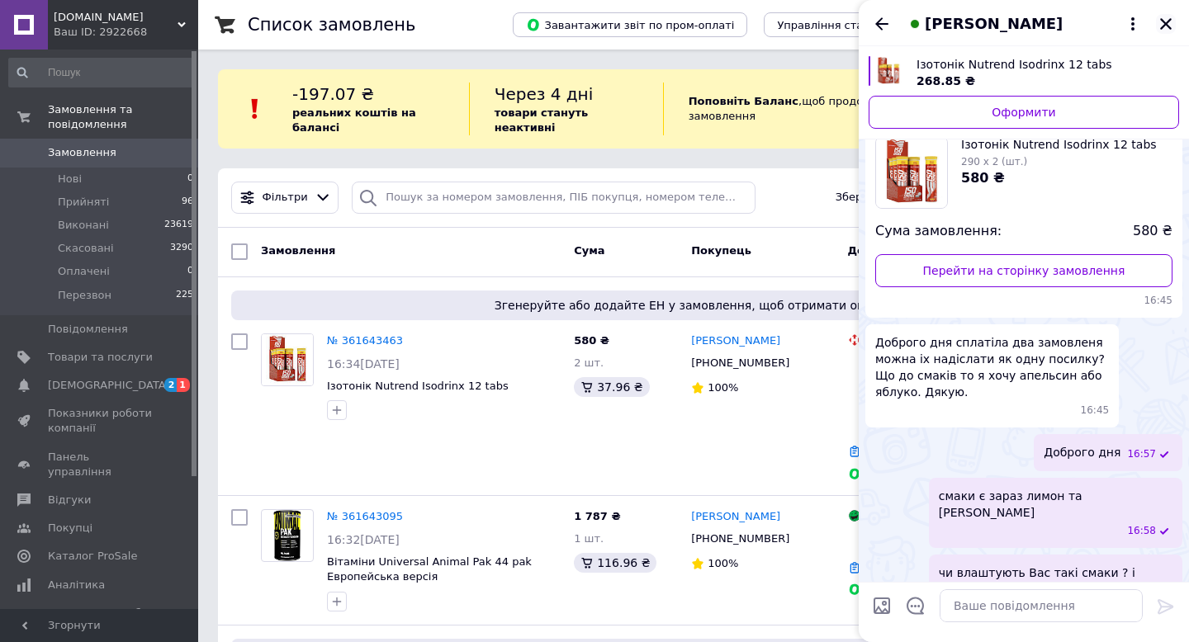
click at [1163, 25] on icon "Закрити" at bounding box center [1166, 24] width 12 height 12
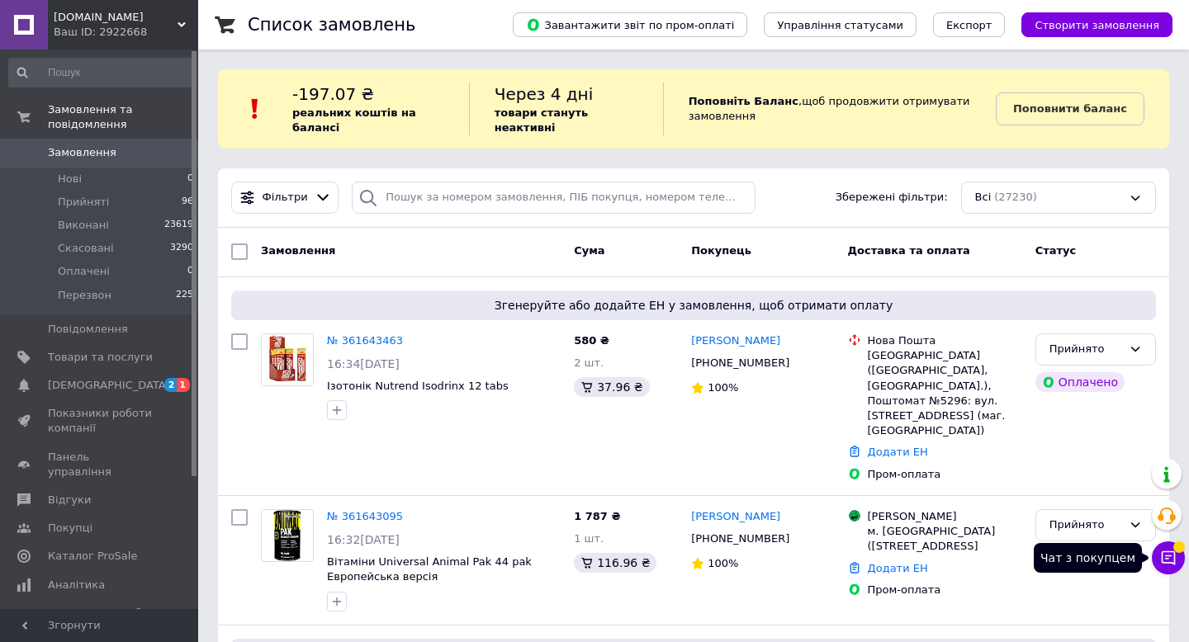
click at [1172, 552] on icon at bounding box center [1168, 558] width 17 height 17
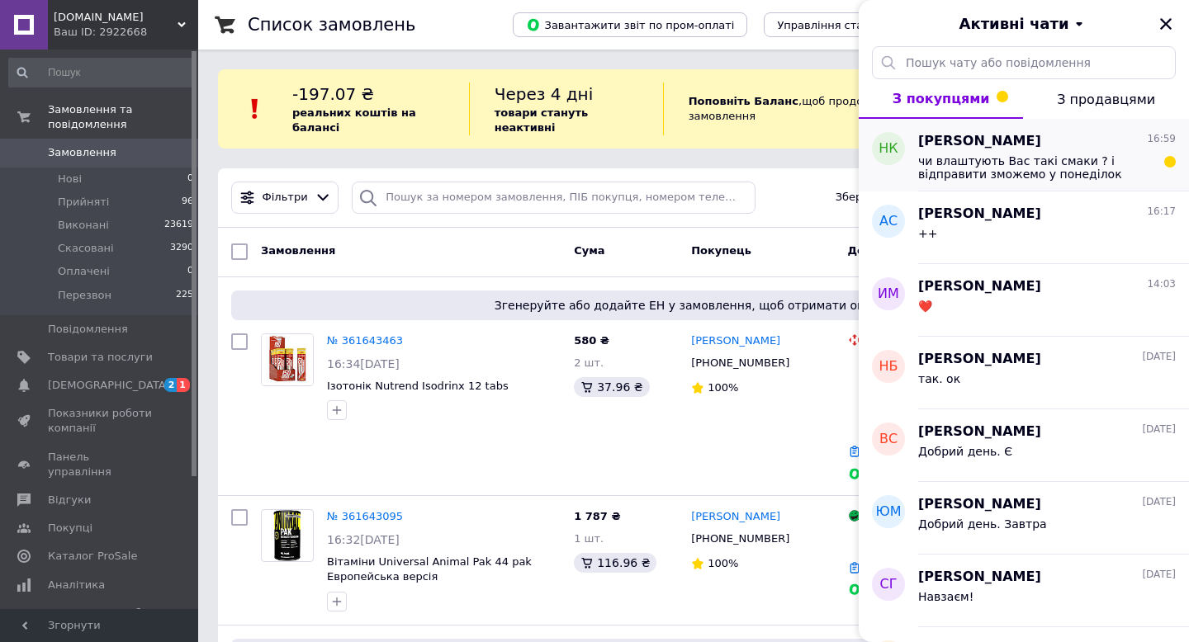
click at [1058, 159] on span "чи влаштують Вас такі смаки ? і відправити зможемо у понеділок" at bounding box center [1035, 167] width 235 height 26
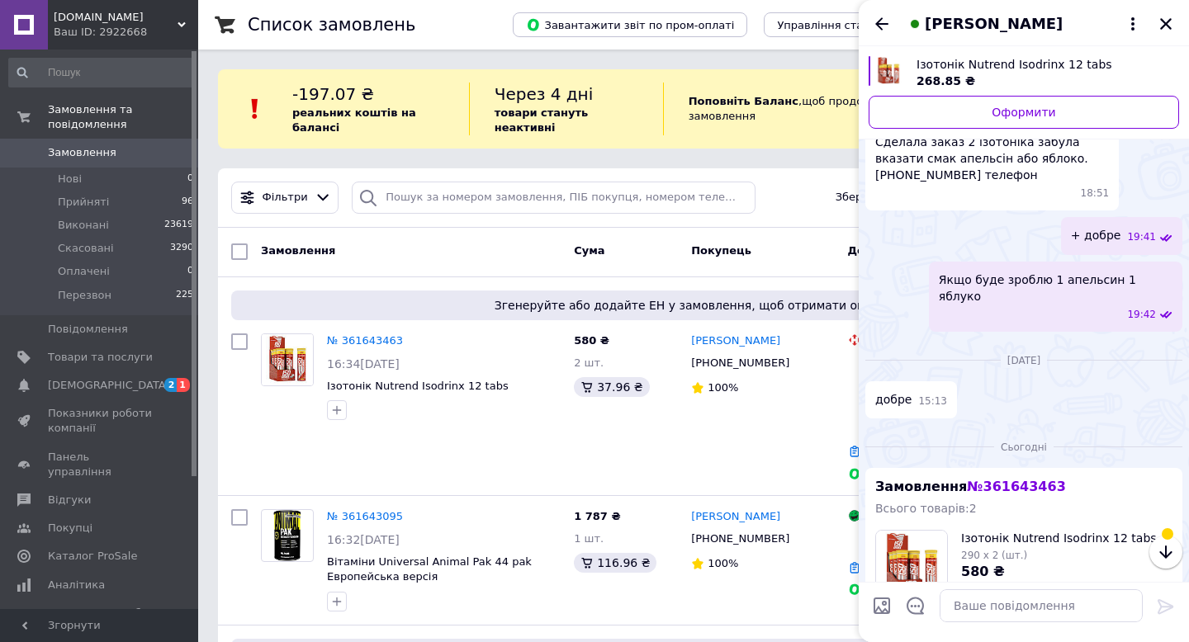
scroll to position [489, 0]
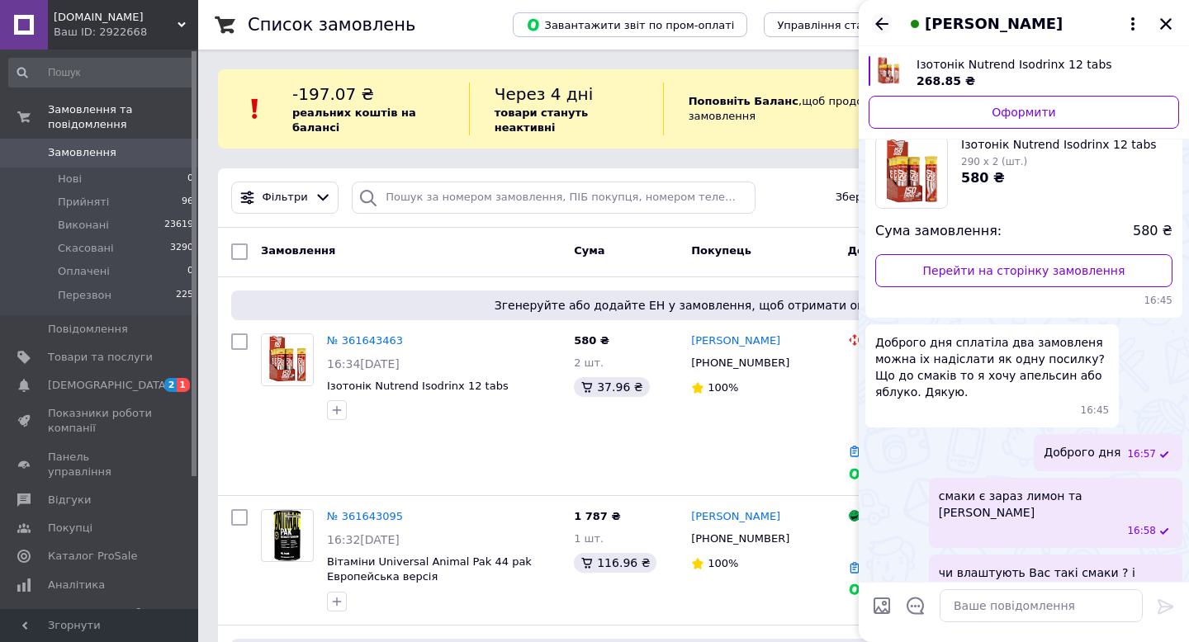
click at [877, 21] on icon "Назад" at bounding box center [882, 24] width 20 height 20
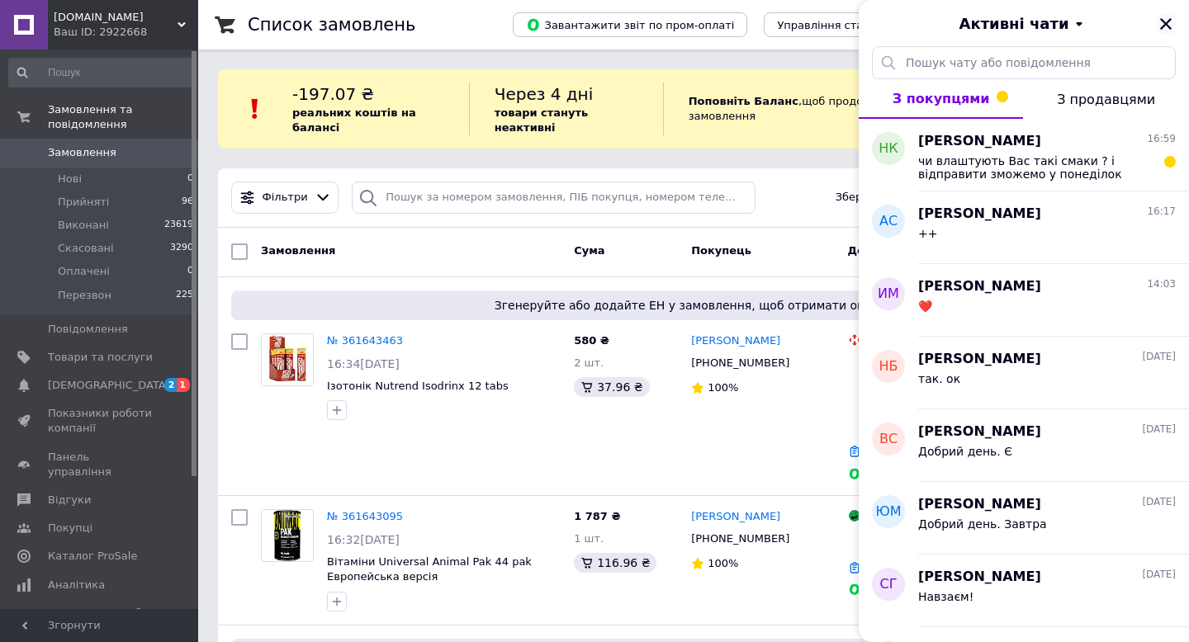
click at [1171, 25] on icon "Закрити" at bounding box center [1166, 24] width 15 height 15
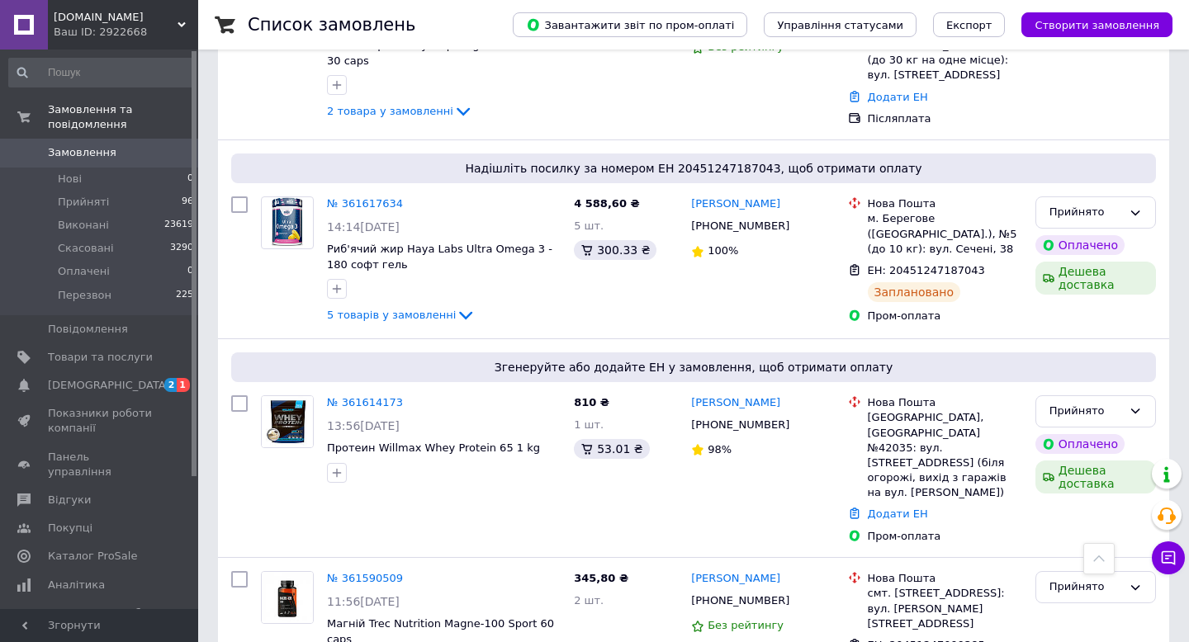
scroll to position [1276, 0]
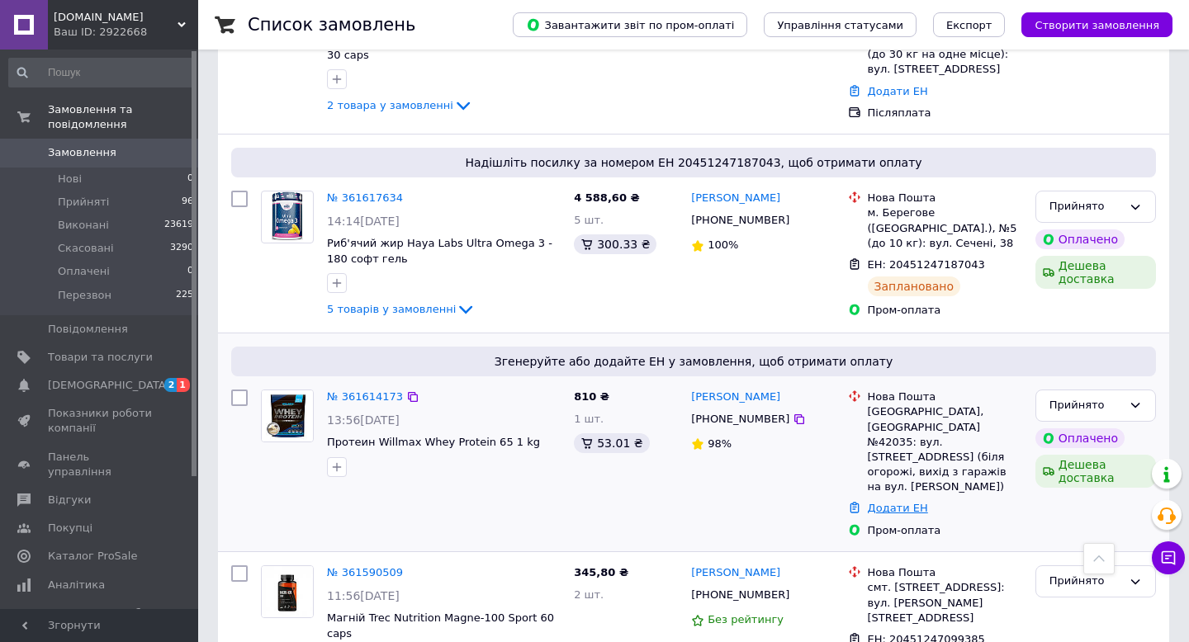
click at [914, 502] on link "Додати ЕН" at bounding box center [898, 508] width 60 height 12
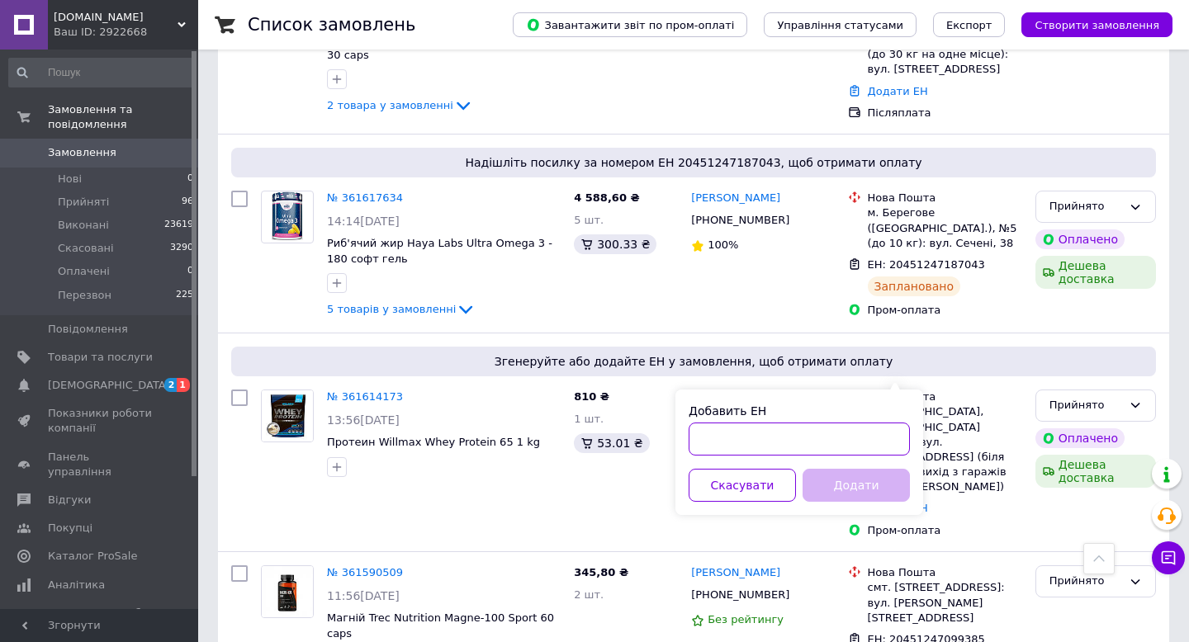
click at [807, 443] on input "Добавить ЕН" at bounding box center [799, 439] width 221 height 33
paste input "20451247276910"
type input "20451247276910"
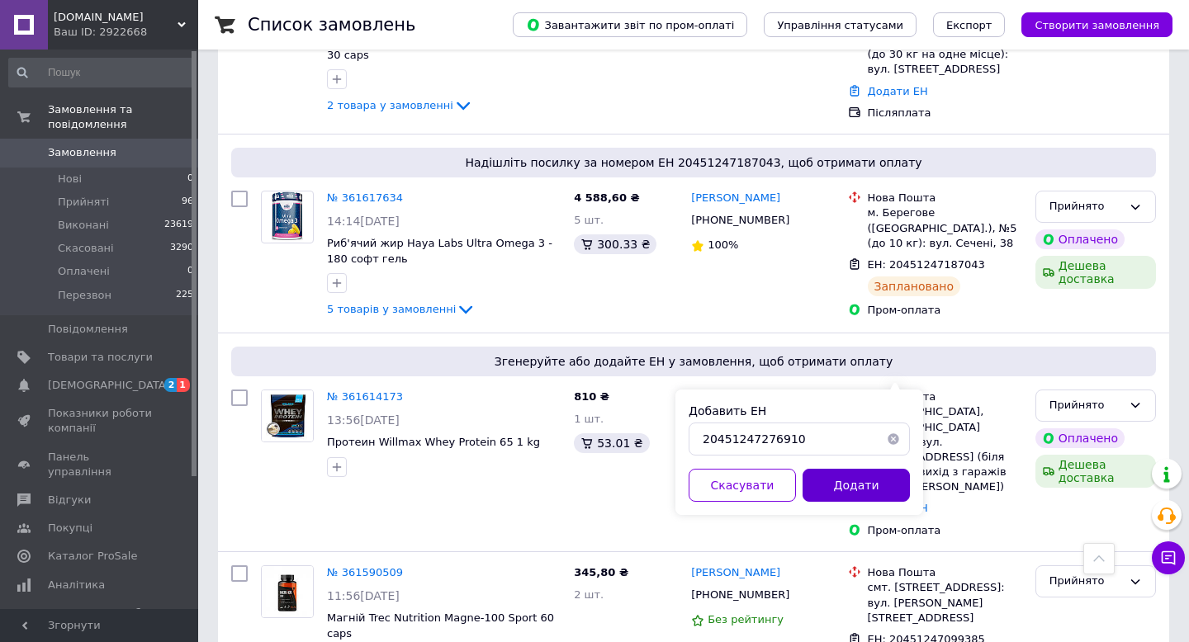
click at [840, 497] on button "Додати" at bounding box center [856, 485] width 107 height 33
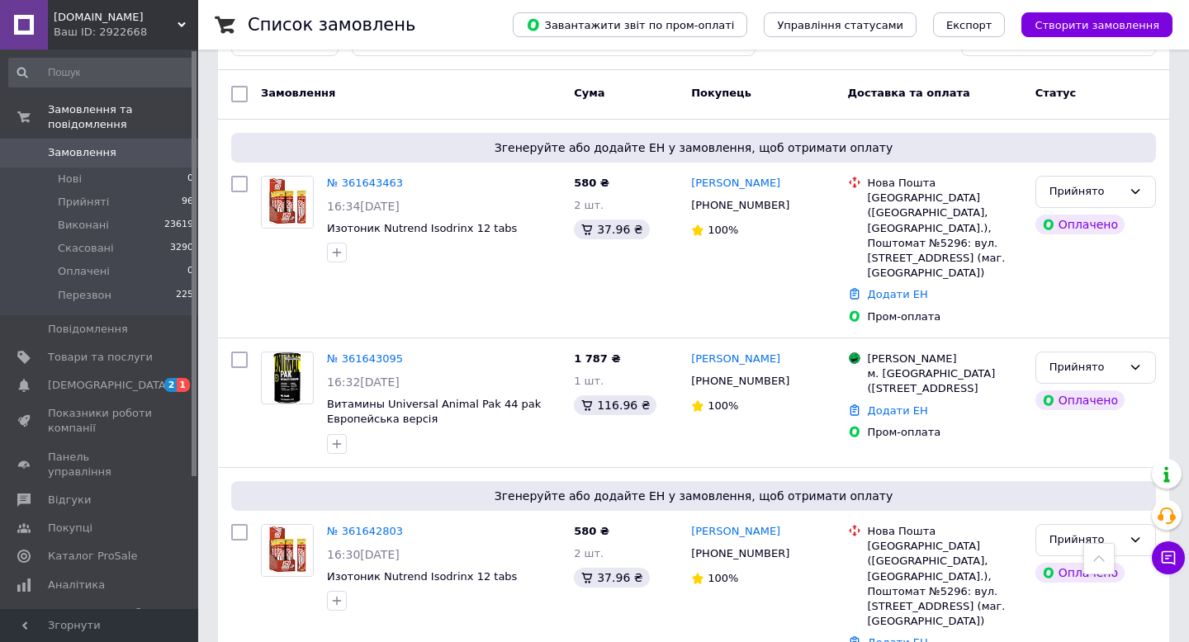
scroll to position [0, 0]
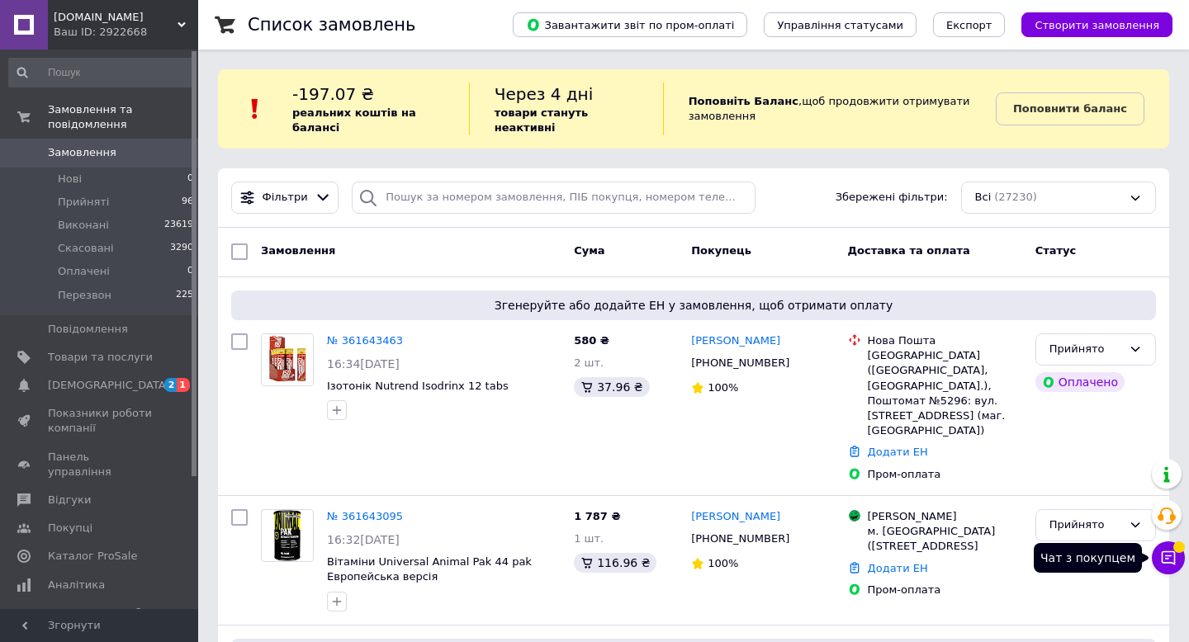
click at [1173, 560] on icon at bounding box center [1168, 558] width 17 height 17
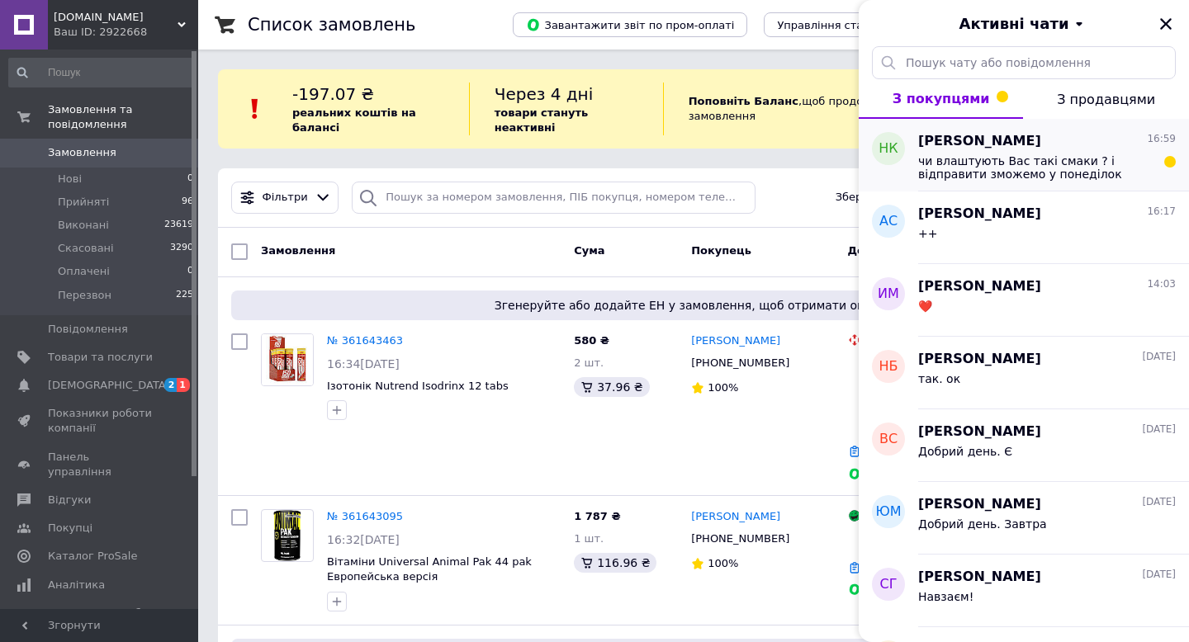
click at [1102, 163] on span "чи влаштують Вас такі смаки ? і відправити зможемо у понеділок" at bounding box center [1035, 167] width 235 height 26
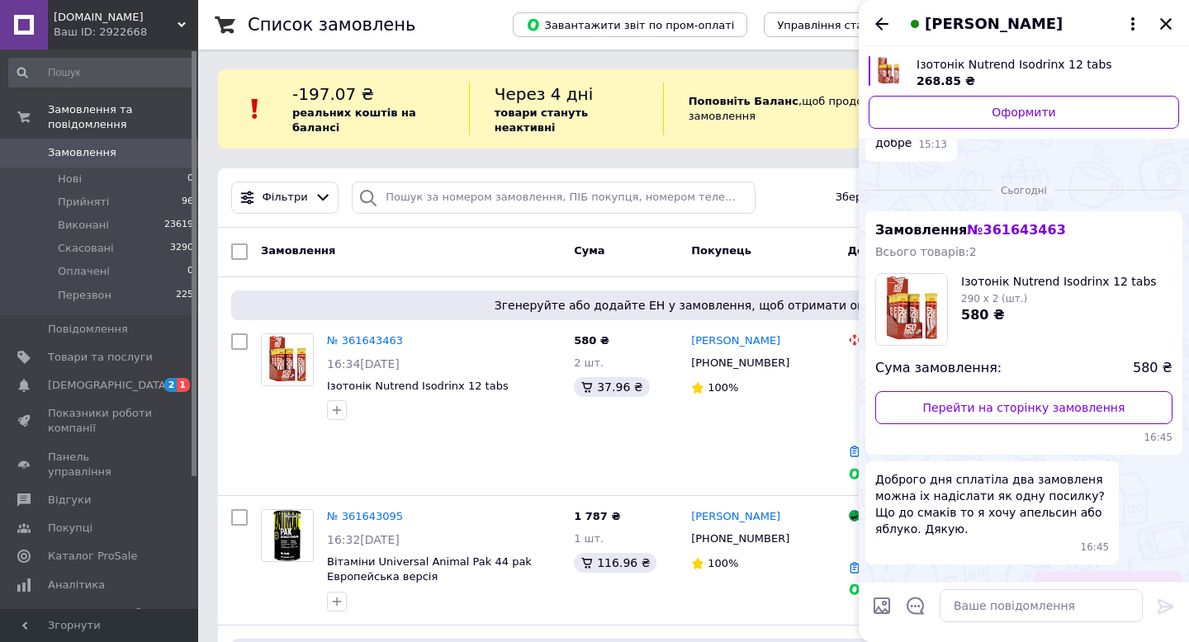
scroll to position [489, 0]
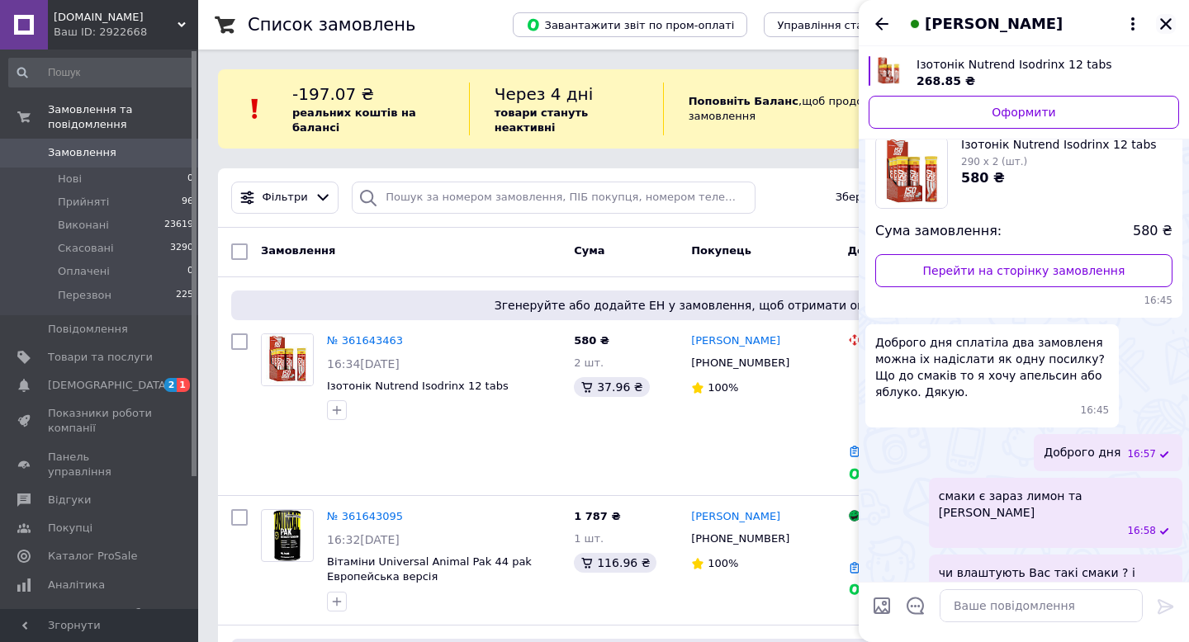
click at [1170, 18] on icon "Закрити" at bounding box center [1166, 24] width 12 height 12
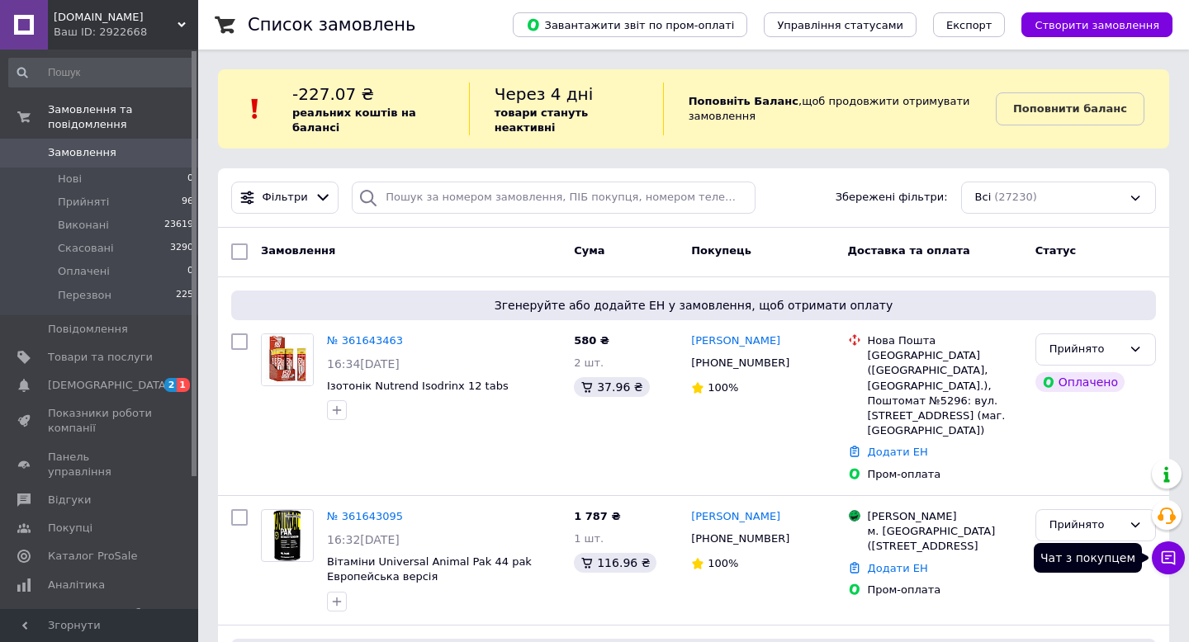
click at [1172, 551] on icon at bounding box center [1168, 558] width 17 height 17
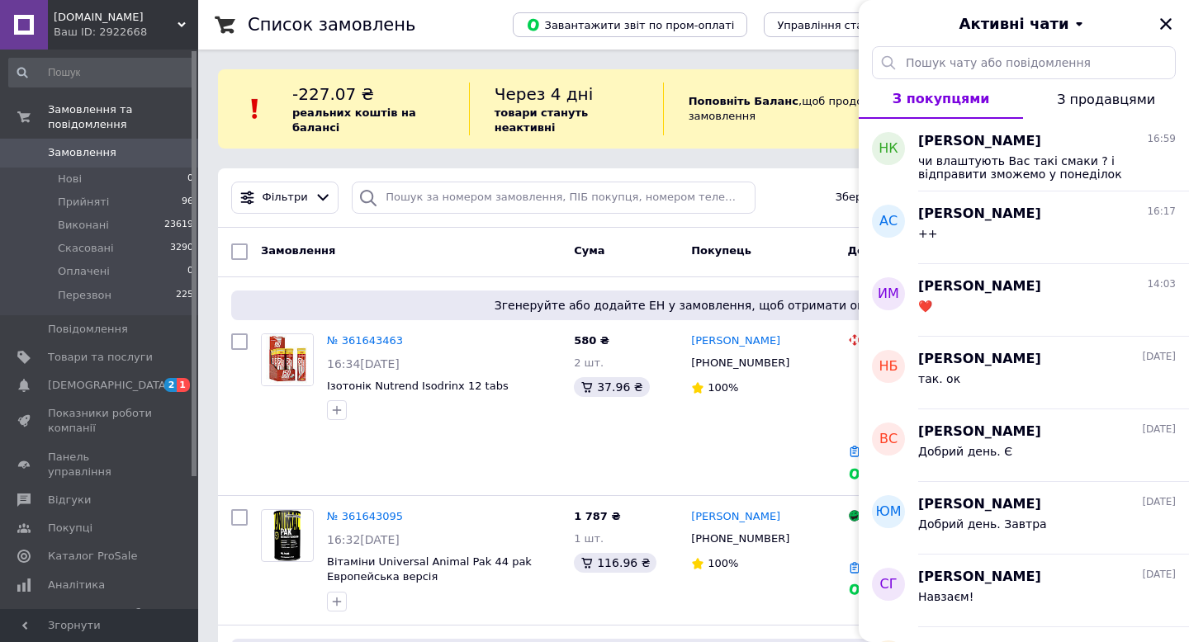
click at [779, 197] on div "Фільтри Збережені фільтри: Всі (27230)" at bounding box center [694, 198] width 938 height 32
click at [1167, 23] on icon "Закрити" at bounding box center [1166, 24] width 12 height 12
